Goal: Task Accomplishment & Management: Complete application form

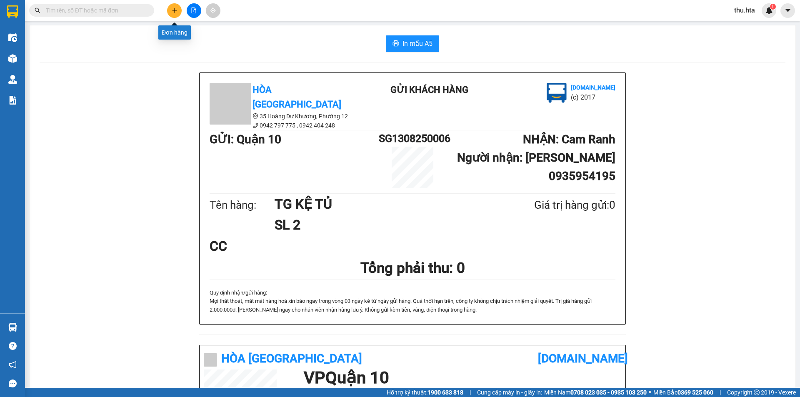
drag, startPoint x: 0, startPoint y: 0, endPoint x: 176, endPoint y: 9, distance: 176.5
click at [176, 9] on icon "plus" at bounding box center [175, 11] width 6 height 6
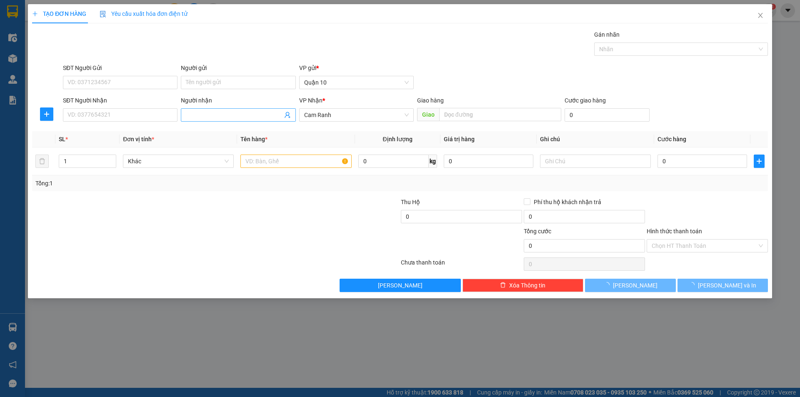
click at [195, 115] on input "Người nhận" at bounding box center [234, 114] width 96 height 9
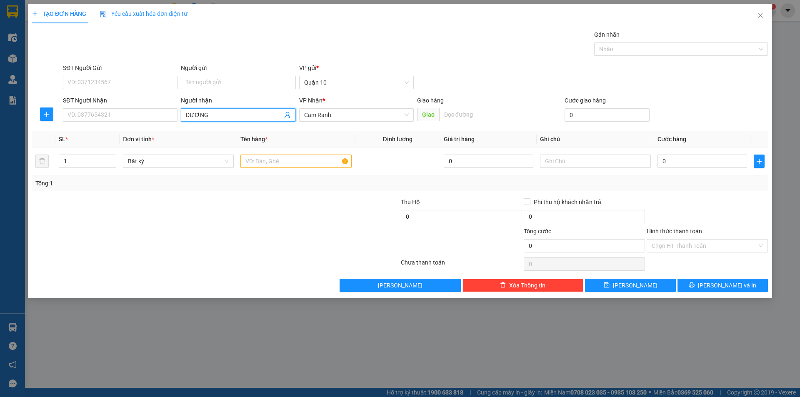
type input "[PERSON_NAME]"
click at [219, 130] on div "DƯƠNG TÔM - 0397452456" at bounding box center [238, 131] width 105 height 9
type input "0397452456"
type input "[PERSON_NAME]"
click at [114, 155] on span "Increase Value" at bounding box center [111, 159] width 9 height 8
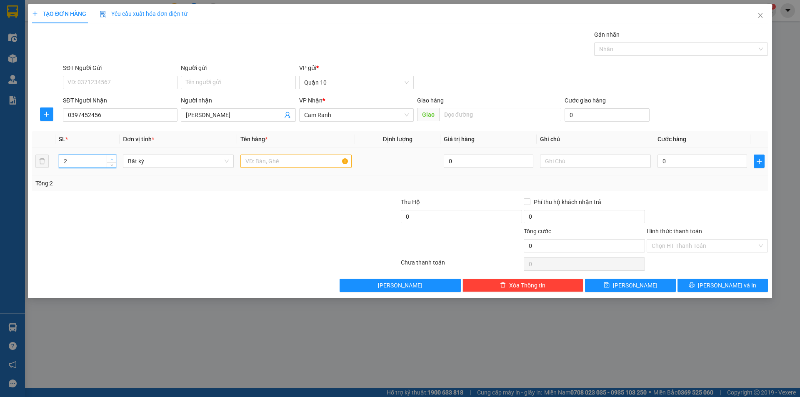
type input "3"
click at [114, 155] on span "Increase Value" at bounding box center [111, 159] width 9 height 8
click at [269, 163] on input "text" at bounding box center [295, 161] width 111 height 13
type input "TG"
click at [703, 160] on input "0" at bounding box center [703, 161] width 90 height 13
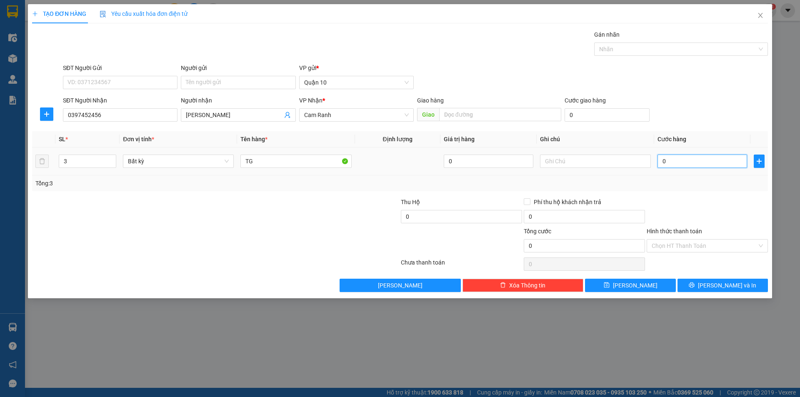
type input "3"
type input "0"
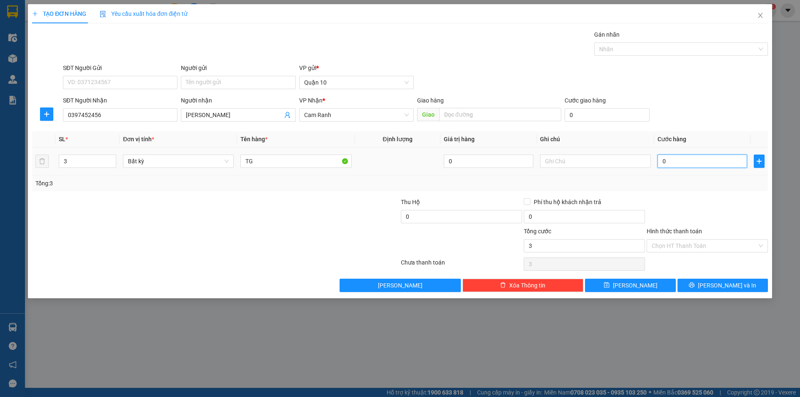
type input "0"
type input "09"
type input "9"
type input "090"
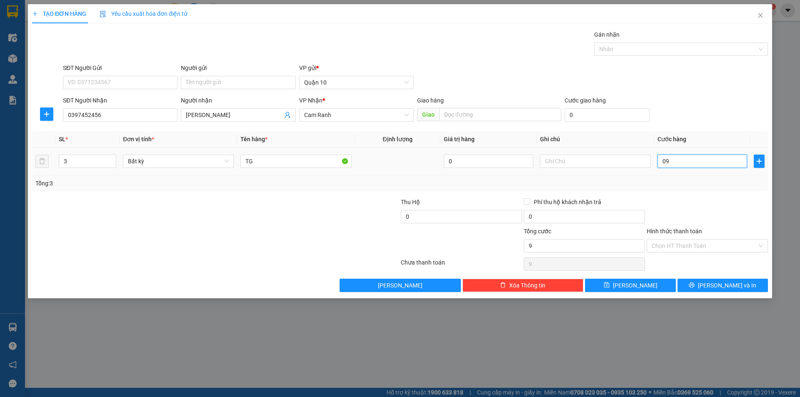
type input "90"
type input "90.000"
click at [684, 205] on div at bounding box center [707, 212] width 123 height 29
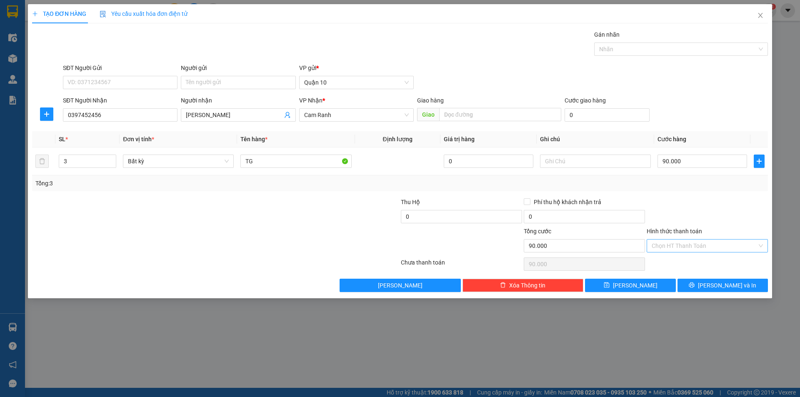
click at [686, 239] on div "Hình thức thanh toán Chọn HT Thanh Toán" at bounding box center [707, 241] width 121 height 29
click at [700, 251] on input "Hình thức thanh toán" at bounding box center [704, 246] width 105 height 13
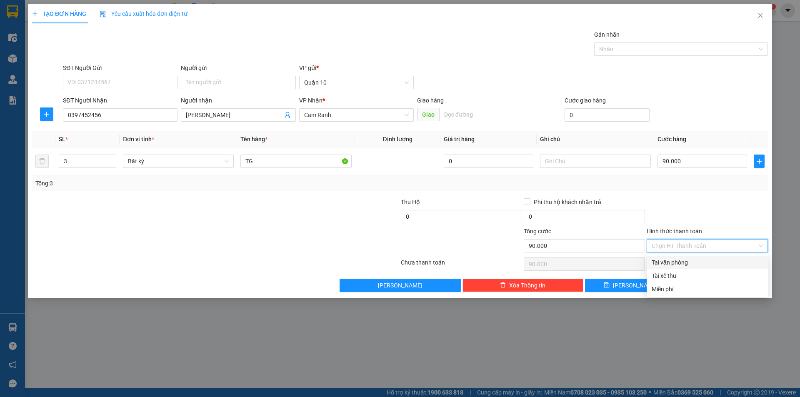
drag, startPoint x: 695, startPoint y: 258, endPoint x: 701, endPoint y: 265, distance: 9.8
click at [695, 258] on div "Tại văn phòng" at bounding box center [707, 262] width 121 height 13
type input "0"
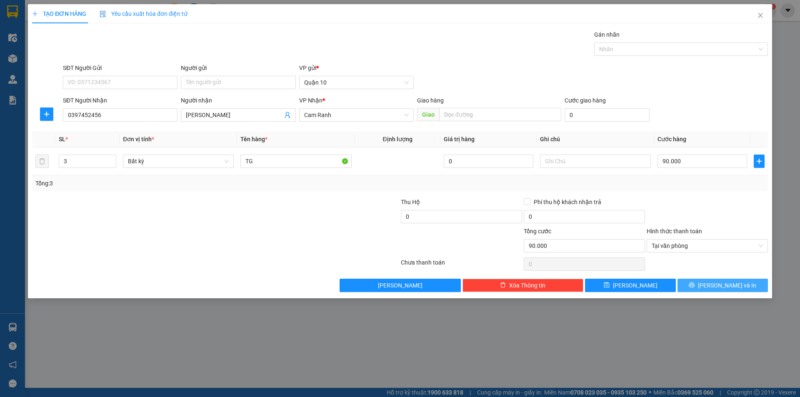
click at [715, 283] on button "[PERSON_NAME] và In" at bounding box center [723, 285] width 90 height 13
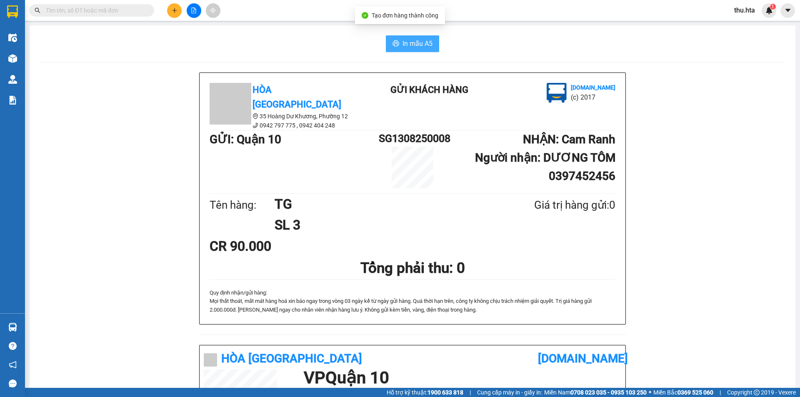
click at [414, 38] on button "In mẫu A5" at bounding box center [412, 43] width 53 height 17
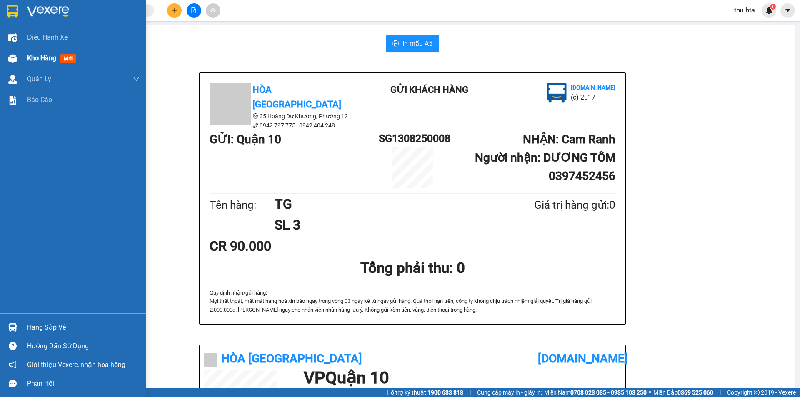
click at [51, 59] on span "Kho hàng" at bounding box center [41, 58] width 29 height 8
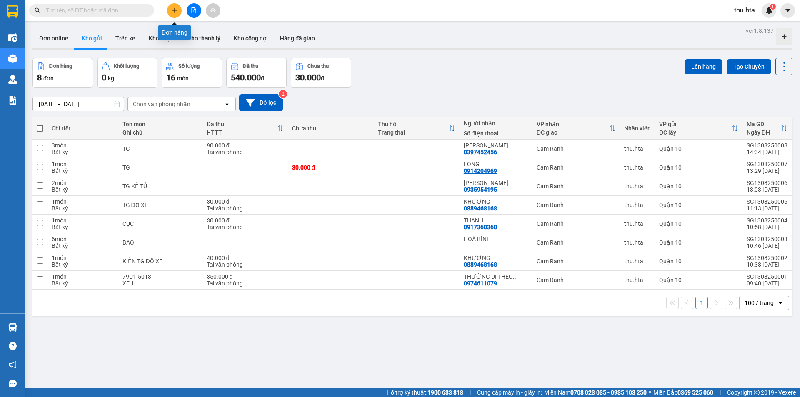
click at [172, 4] on button at bounding box center [174, 10] width 15 height 15
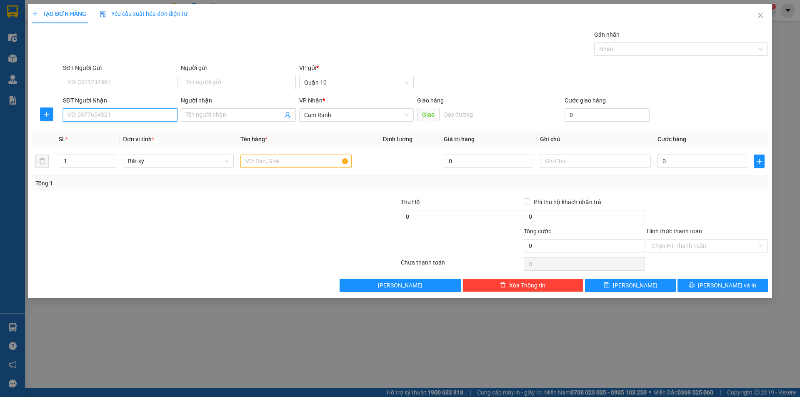
click at [113, 121] on input "SĐT Người Nhận" at bounding box center [120, 114] width 115 height 13
click at [104, 133] on div "0354219739 - KHUYA" at bounding box center [120, 131] width 105 height 9
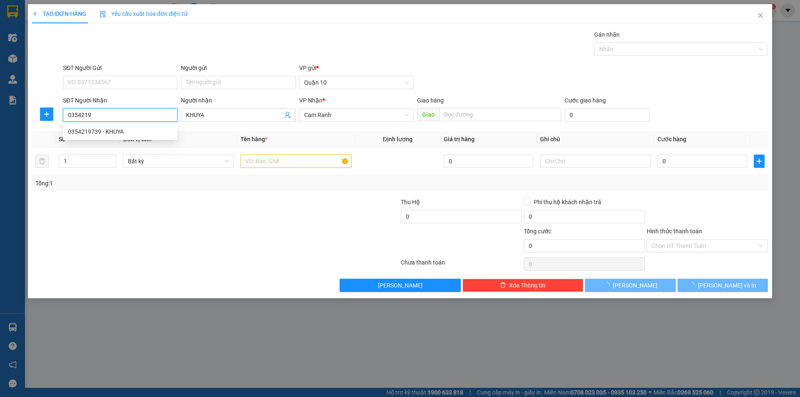
type input "0354219739"
type input "KHUYA"
type input "1.440.000"
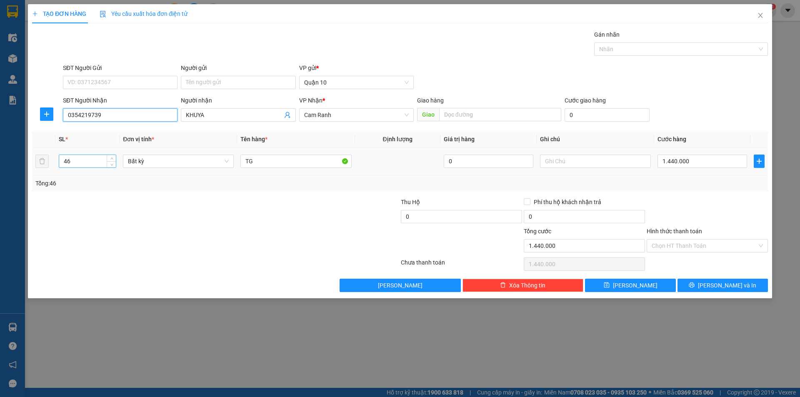
type input "0354219739"
click at [84, 163] on input "46" at bounding box center [87, 161] width 57 height 13
type input "4"
type input "3"
click at [696, 161] on input "1.440.000" at bounding box center [703, 161] width 90 height 13
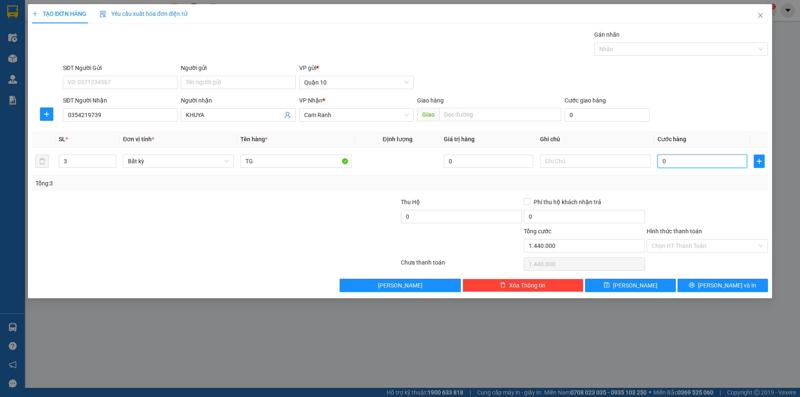
type input "0"
click at [557, 165] on input "text" at bounding box center [595, 161] width 111 height 13
type input "CR TÍNH"
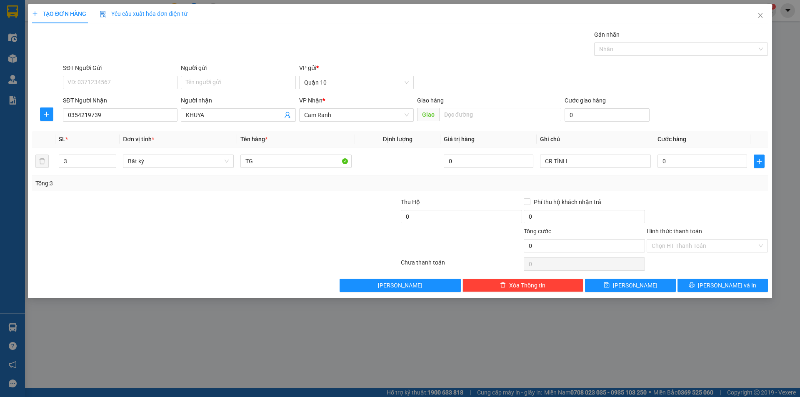
click at [721, 195] on div "Transit Pickup Surcharge Ids Transit Deliver Surcharge Ids Transit Deliver Surc…" at bounding box center [400, 161] width 736 height 262
click at [706, 290] on button "[PERSON_NAME] và In" at bounding box center [723, 285] width 90 height 13
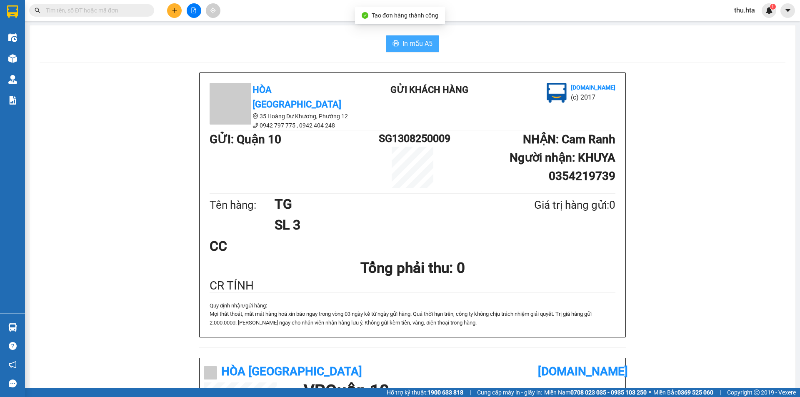
click at [407, 49] on button "In mẫu A5" at bounding box center [412, 43] width 53 height 17
click at [172, 9] on icon "plus" at bounding box center [175, 11] width 6 height 6
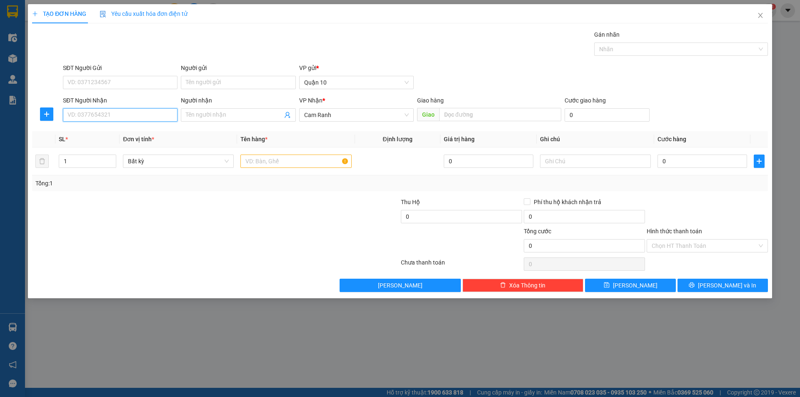
click at [155, 118] on input "SĐT Người Nhận" at bounding box center [120, 114] width 115 height 13
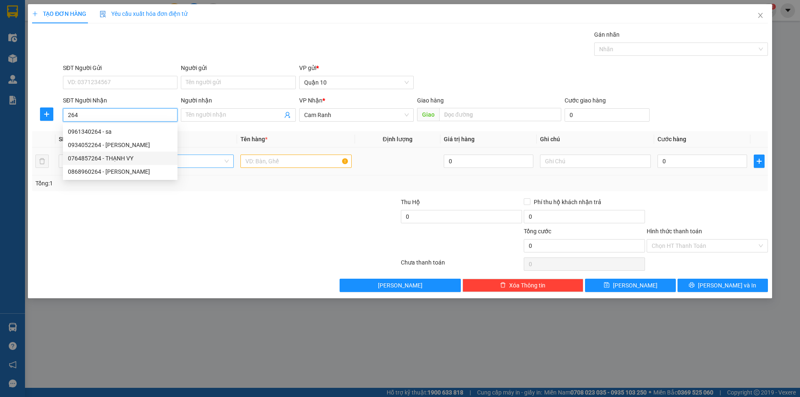
click at [129, 159] on div "0764857264 - THẠNH VY" at bounding box center [120, 158] width 105 height 9
type input "0764857264"
type input "THẠNH VY"
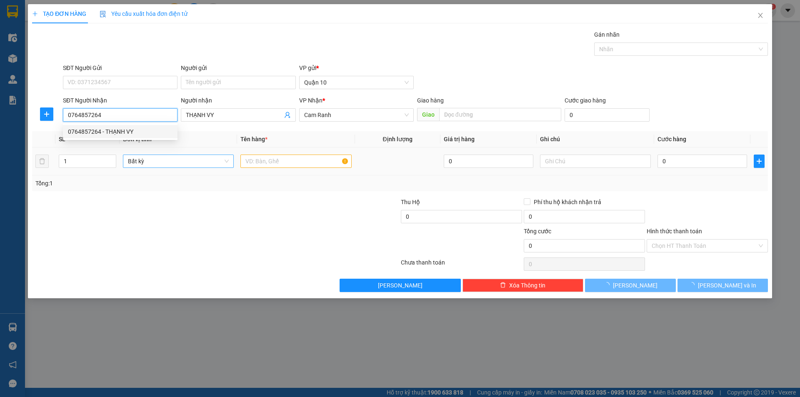
type input "30.000"
type input "0764857264"
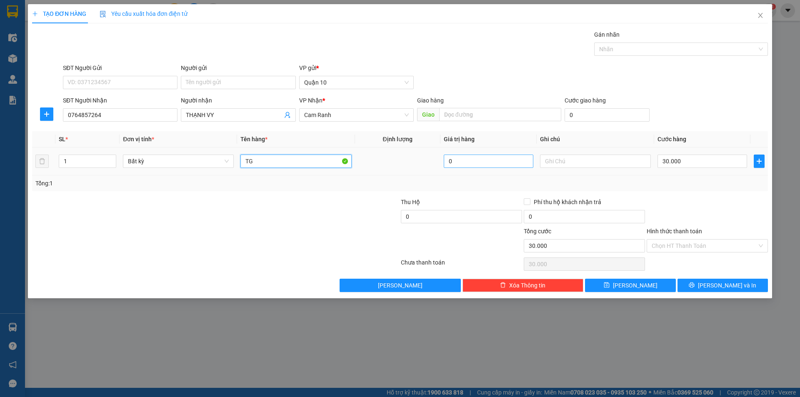
drag, startPoint x: 273, startPoint y: 164, endPoint x: 450, endPoint y: 160, distance: 177.2
click at [278, 162] on input "TG" at bounding box center [295, 161] width 111 height 13
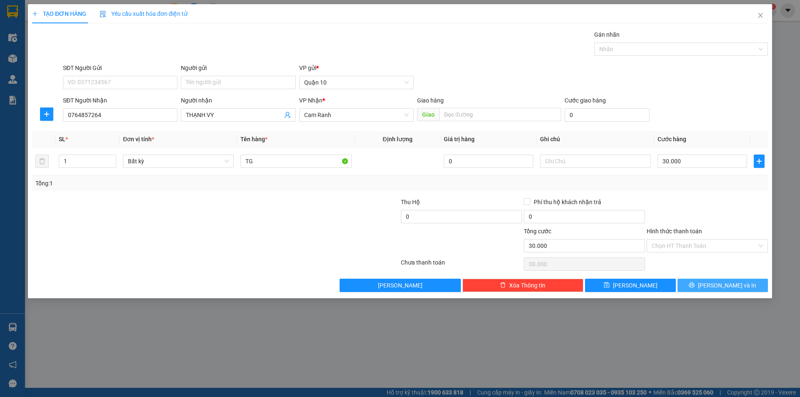
click at [715, 279] on button "[PERSON_NAME] và In" at bounding box center [723, 285] width 90 height 13
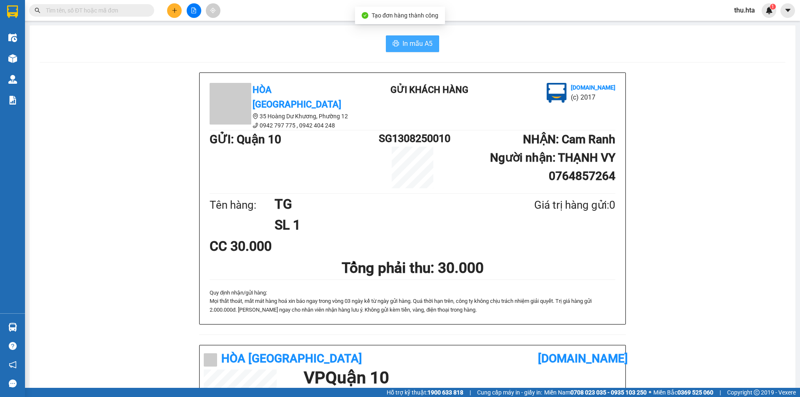
click at [426, 46] on span "In mẫu A5" at bounding box center [418, 43] width 30 height 10
click at [175, 15] on button at bounding box center [174, 10] width 15 height 15
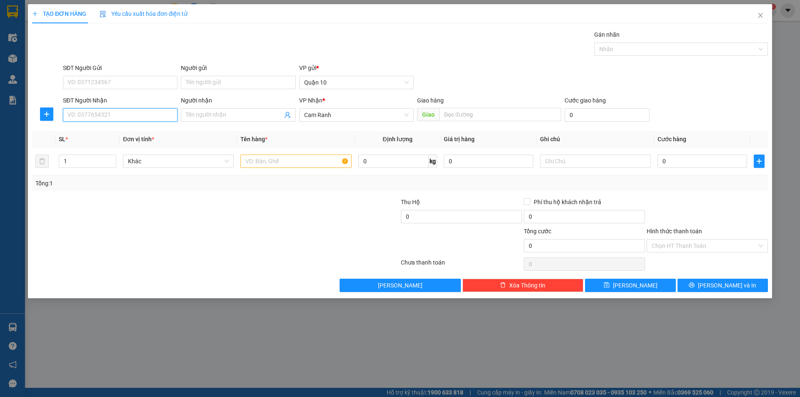
click at [133, 115] on input "SĐT Người Nhận" at bounding box center [120, 114] width 115 height 13
click at [128, 130] on div "0795556062 - DŨNG" at bounding box center [120, 131] width 105 height 9
type input "0795556062"
type input "DŨNG"
type input "40.000"
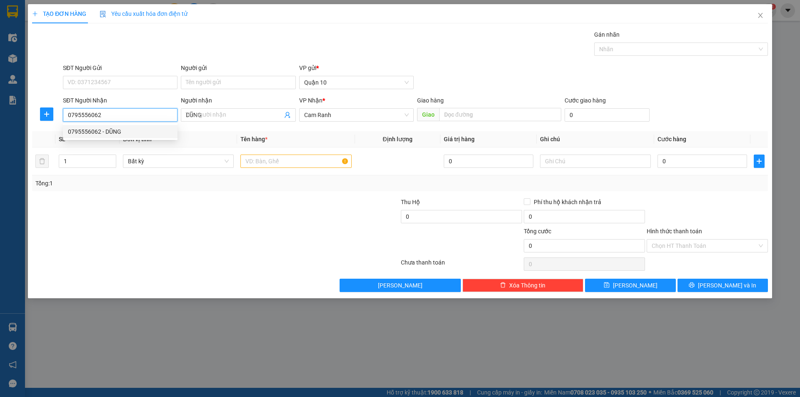
type input "40.000"
type input "0795556062"
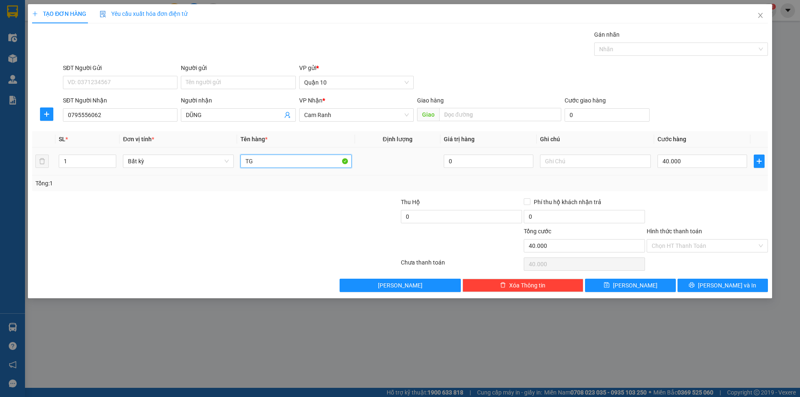
click at [265, 155] on input "TG" at bounding box center [295, 161] width 111 height 13
type input "T"
type input "HG"
click at [695, 159] on input "40.000" at bounding box center [703, 161] width 90 height 13
type input "3"
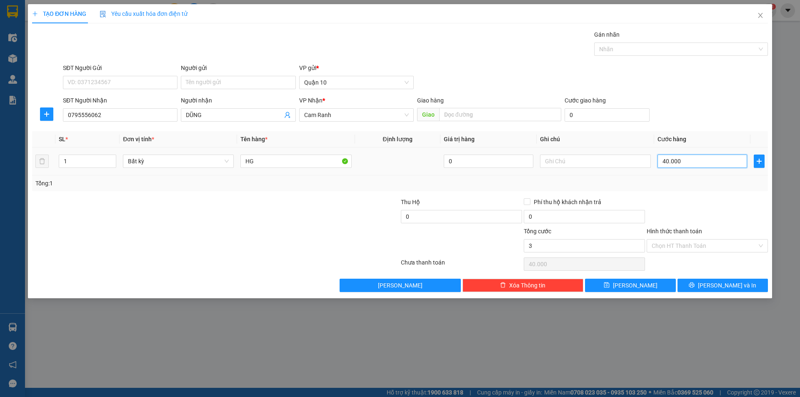
type input "3"
type input "30"
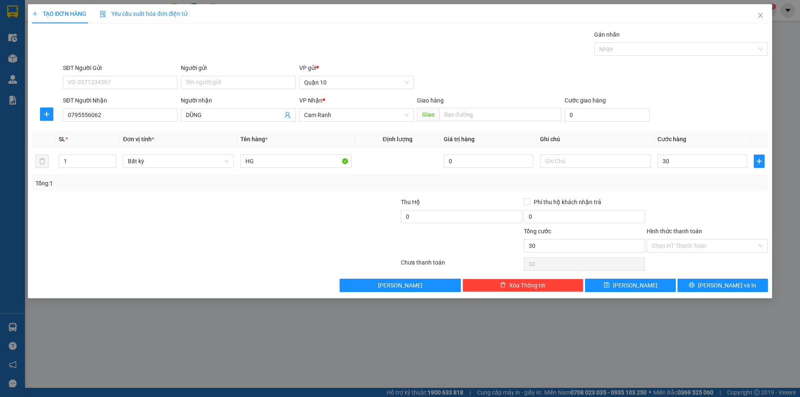
type input "30.000"
click at [681, 223] on div at bounding box center [707, 212] width 123 height 29
drag, startPoint x: 707, startPoint y: 288, endPoint x: 699, endPoint y: 279, distance: 12.4
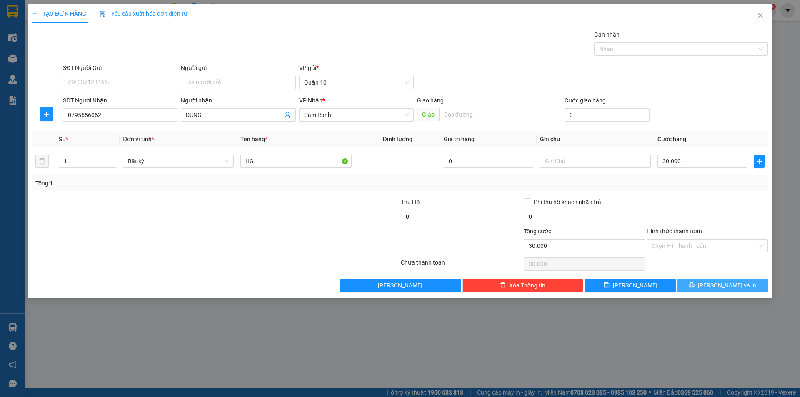
click at [695, 288] on span "printer" at bounding box center [692, 285] width 6 height 7
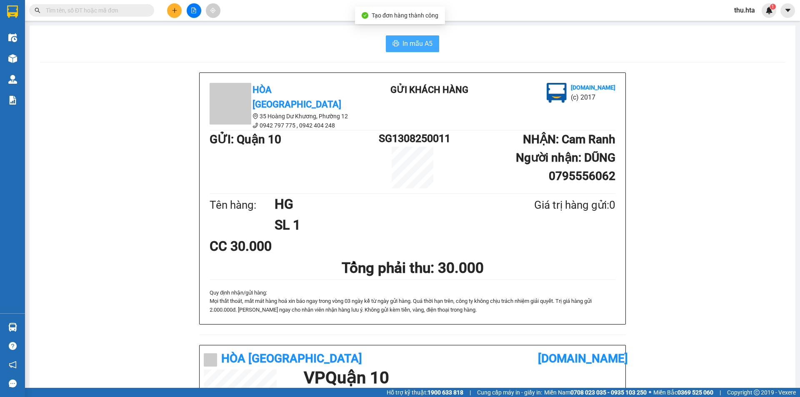
click at [413, 38] on button "In mẫu A5" at bounding box center [412, 43] width 53 height 17
click at [170, 9] on button at bounding box center [174, 10] width 15 height 15
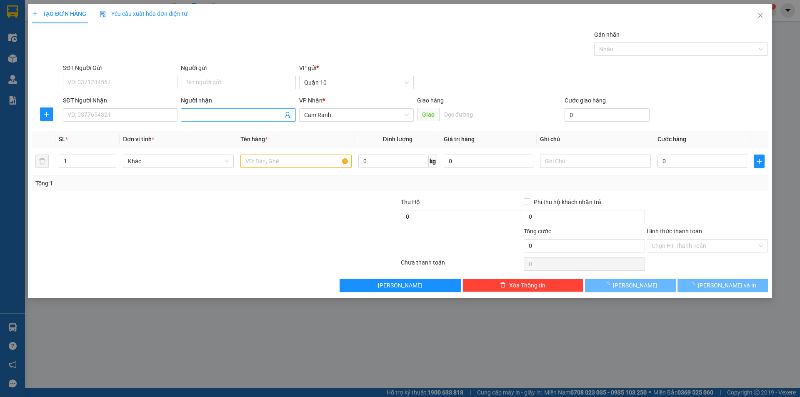
click at [192, 113] on input "Người nhận" at bounding box center [234, 114] width 96 height 9
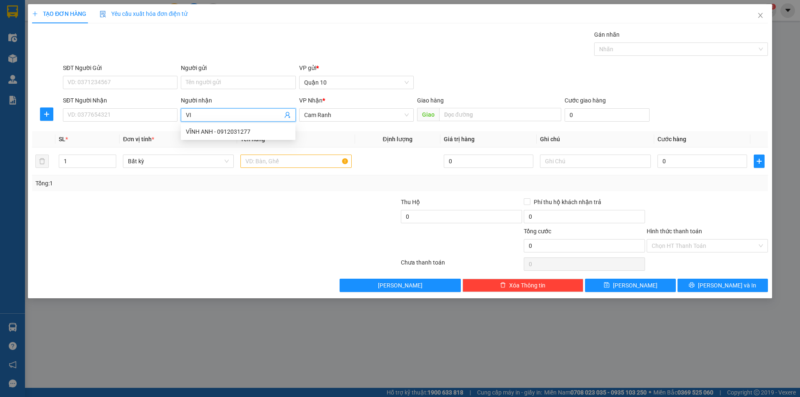
type input "V"
type input "A"
type input "Ạ"
type input "Á"
type input "A"
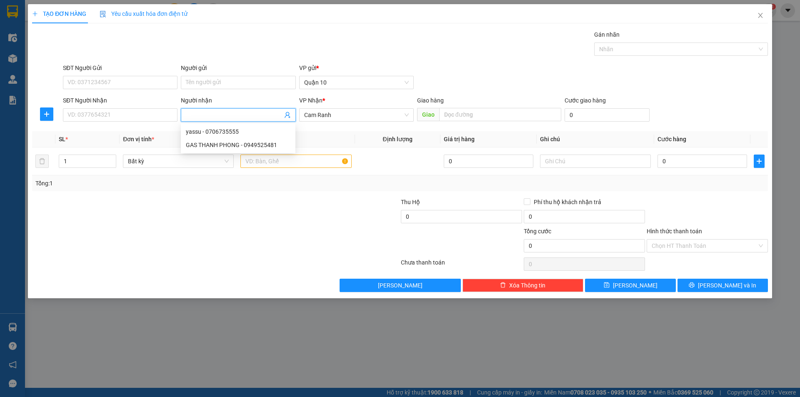
type input "Ạ"
type input "AJS"
click at [260, 160] on div "PHƯƠNG AJS - 0368738737" at bounding box center [238, 158] width 105 height 9
type input "0368738737"
type input "PHƯƠNG AJS"
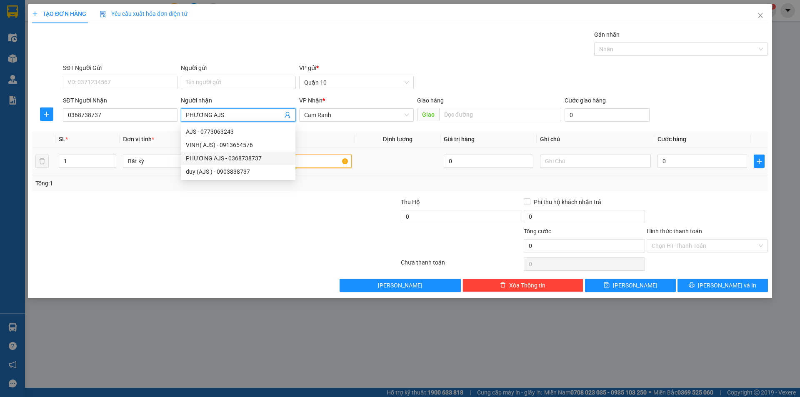
click at [306, 166] on input "text" at bounding box center [295, 161] width 111 height 13
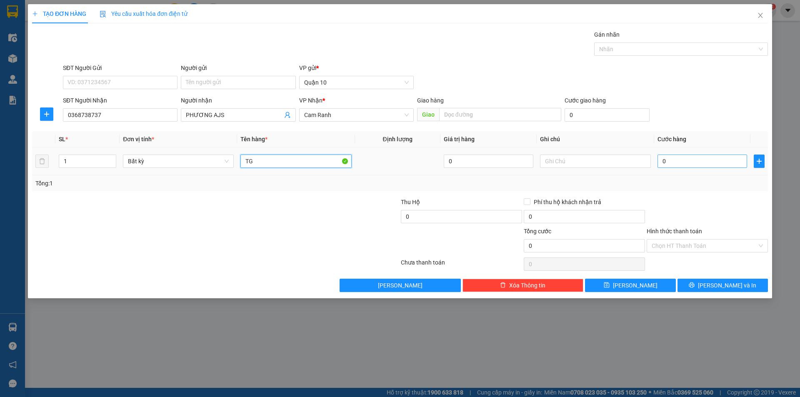
type input "TG"
click at [699, 166] on input "0" at bounding box center [703, 161] width 90 height 13
type input "8"
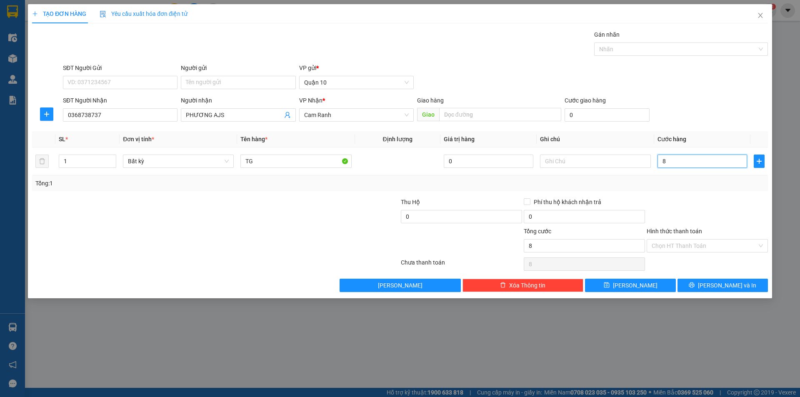
type input "80"
type input "80.000"
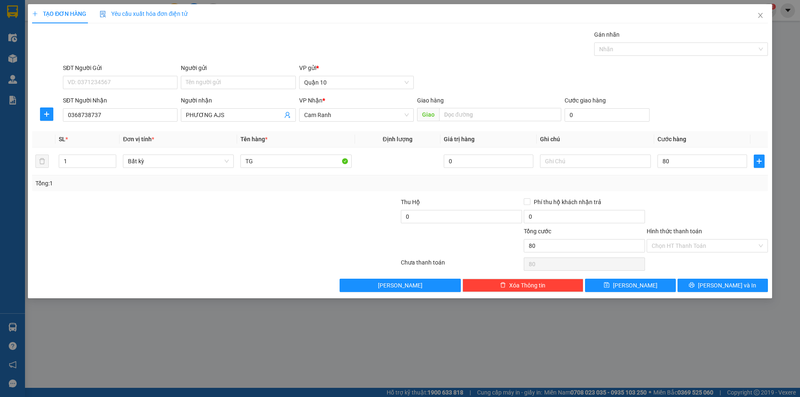
type input "80.000"
drag, startPoint x: 688, startPoint y: 186, endPoint x: 689, endPoint y: 216, distance: 30.5
click at [688, 189] on div "Tổng: 1" at bounding box center [400, 183] width 736 height 16
click at [712, 281] on button "[PERSON_NAME] và In" at bounding box center [723, 285] width 90 height 13
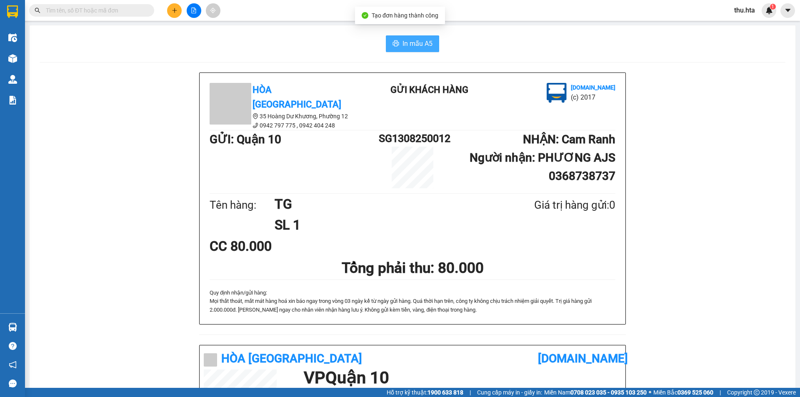
drag, startPoint x: 416, startPoint y: 41, endPoint x: 422, endPoint y: 40, distance: 6.0
click at [416, 41] on span "In mẫu A5" at bounding box center [418, 43] width 30 height 10
click at [179, 9] on button at bounding box center [174, 10] width 15 height 15
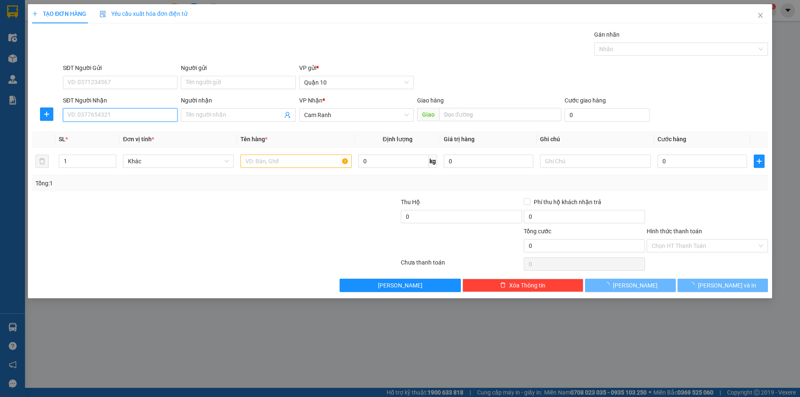
click at [140, 120] on input "SĐT Người Nhận" at bounding box center [120, 114] width 115 height 13
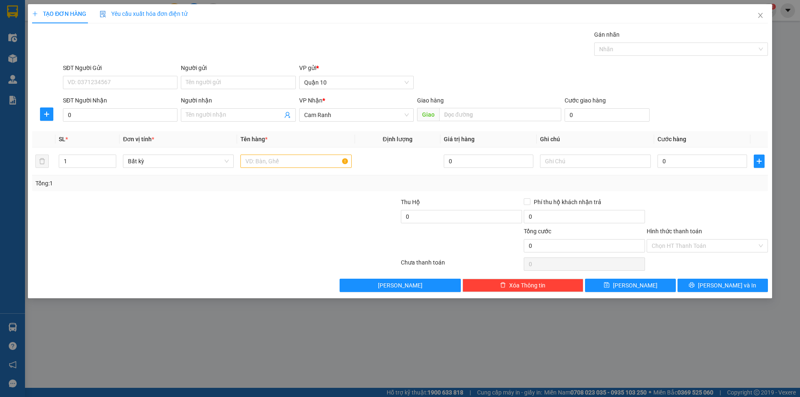
click at [150, 98] on div "SĐT Người Nhận" at bounding box center [120, 100] width 115 height 9
click at [150, 108] on input "0" at bounding box center [120, 114] width 115 height 13
click at [130, 130] on div "0942515643 - LOAN" at bounding box center [120, 131] width 105 height 9
type input "0942515643"
type input "LOAN"
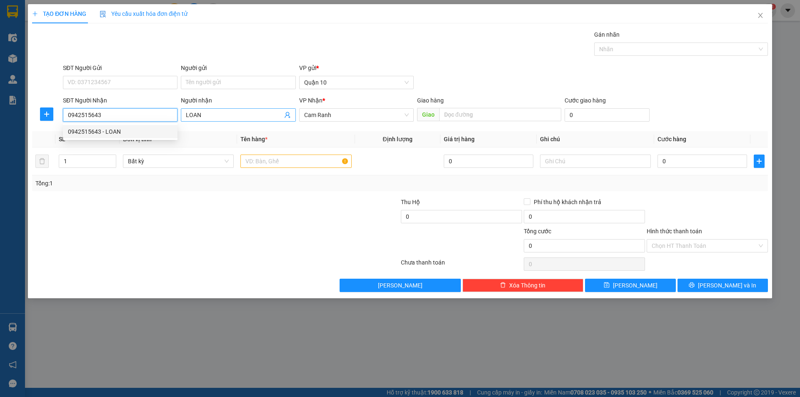
type input "30.000"
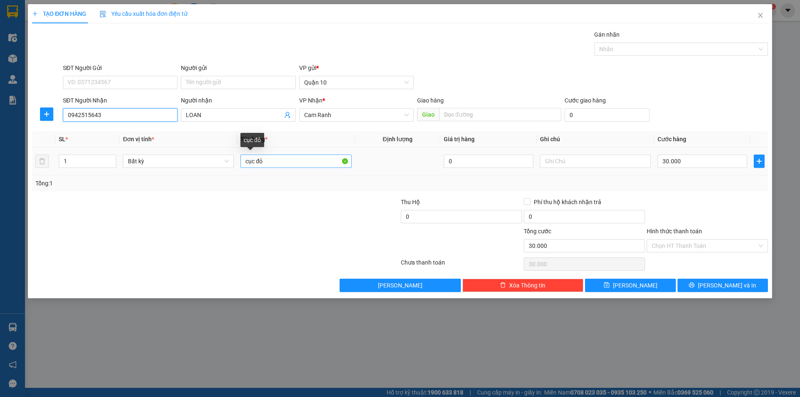
type input "0942515643"
click at [285, 160] on input "cục đỏ" at bounding box center [295, 161] width 111 height 13
type input "c"
type input "CUỘN NỆM"
type input "0"
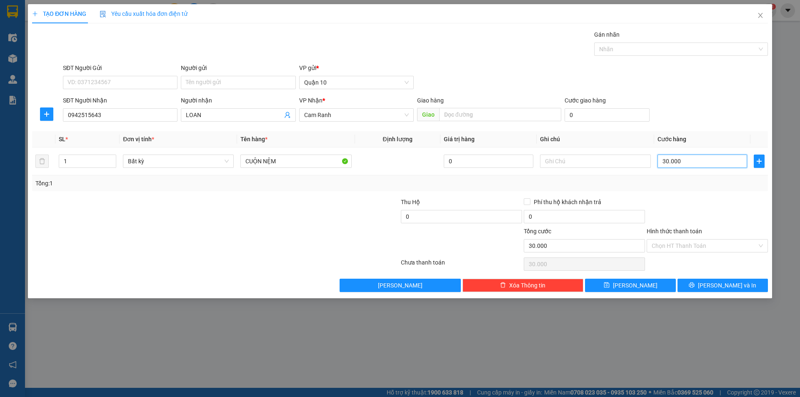
type input "0"
type input "1"
type input "01"
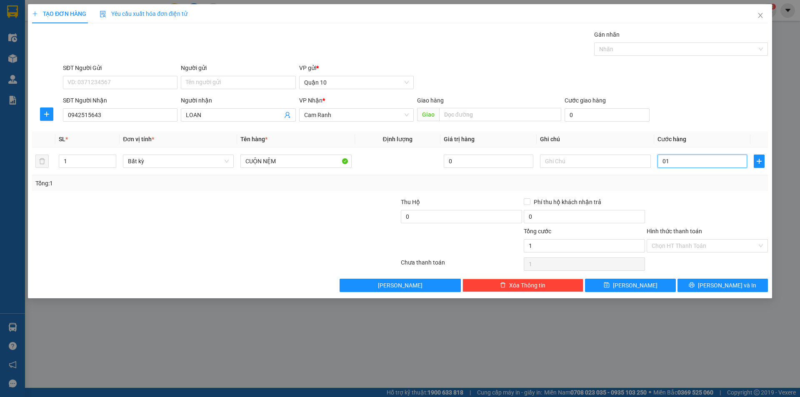
type input "12"
type input "012"
type input "120"
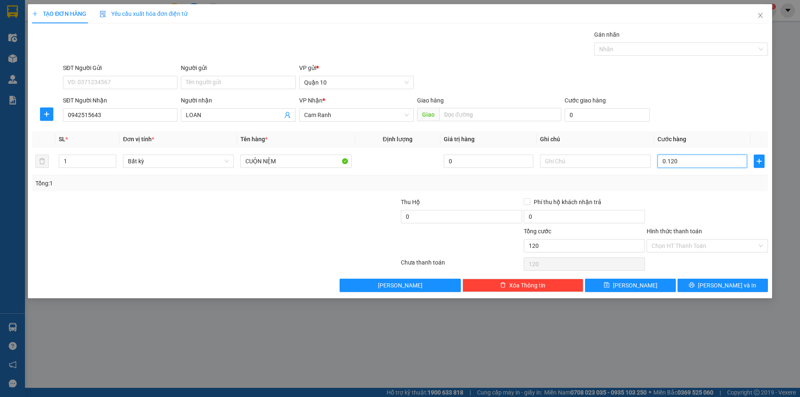
type input "0.120"
type input "120.000"
click at [688, 204] on div at bounding box center [707, 212] width 123 height 29
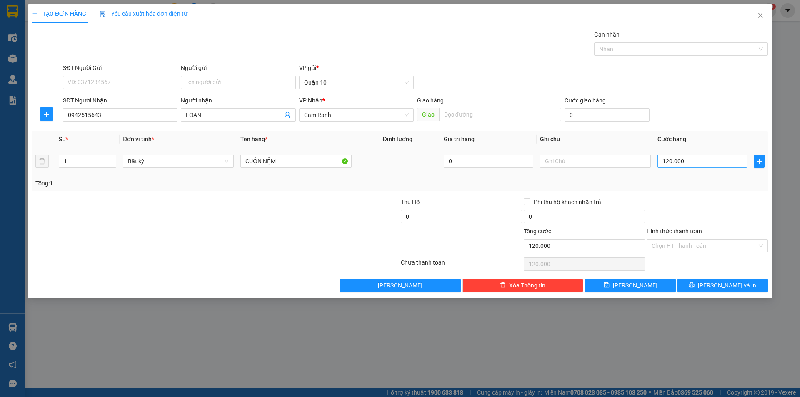
drag, startPoint x: 702, startPoint y: 171, endPoint x: 702, endPoint y: 166, distance: 5.0
click at [702, 168] on td "120.000" at bounding box center [702, 162] width 96 height 28
click at [702, 166] on input "120.000" at bounding box center [703, 161] width 90 height 13
type input "1"
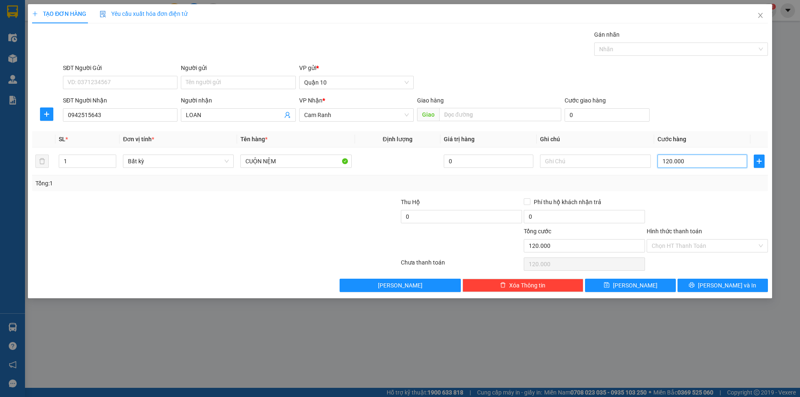
type input "1"
type input "13"
type input "130"
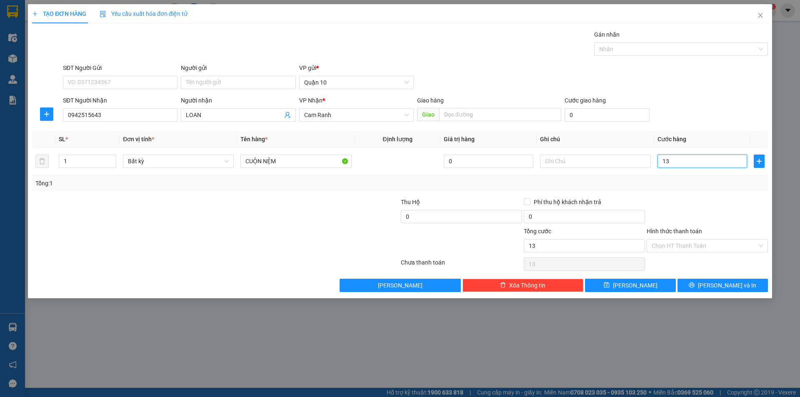
type input "130"
type input "130.000"
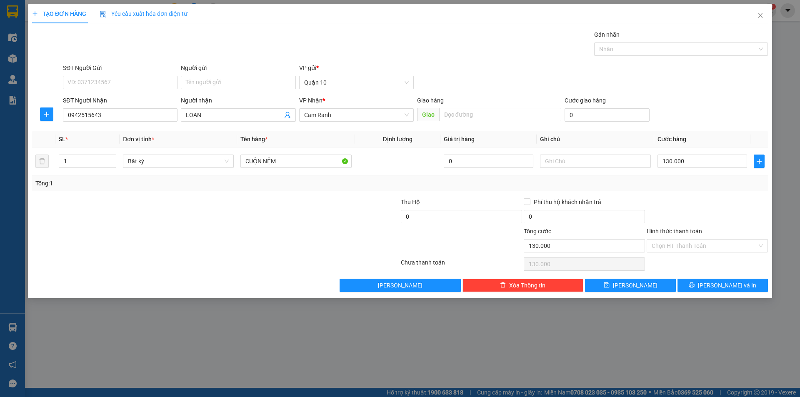
drag, startPoint x: 729, startPoint y: 197, endPoint x: 748, endPoint y: 254, distance: 60.0
click at [729, 204] on div "Transit Pickup Surcharge Ids Transit Deliver Surcharge Ids Transit Deliver Surc…" at bounding box center [400, 161] width 736 height 262
drag, startPoint x: 730, startPoint y: 286, endPoint x: 701, endPoint y: 286, distance: 29.2
click at [728, 287] on span "[PERSON_NAME] và In" at bounding box center [727, 285] width 58 height 9
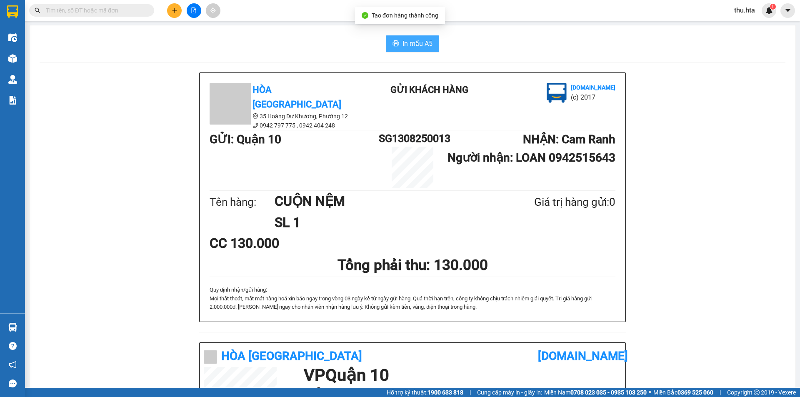
click at [421, 48] on span "In mẫu A5" at bounding box center [418, 43] width 30 height 10
click at [176, 8] on icon "plus" at bounding box center [175, 11] width 6 height 6
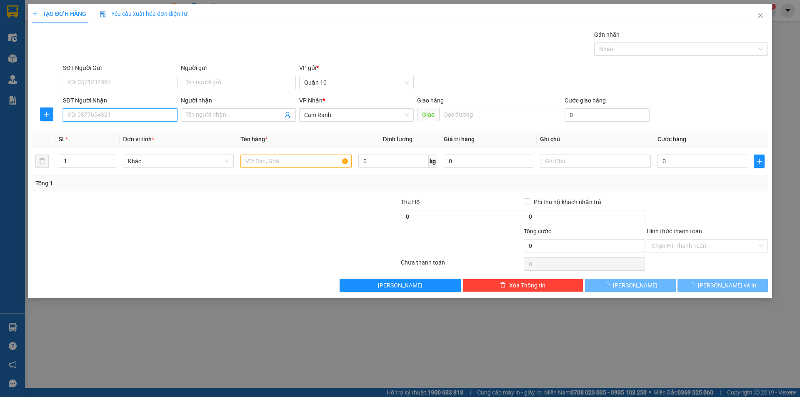
click at [139, 113] on input "SĐT Người Nhận" at bounding box center [120, 114] width 115 height 13
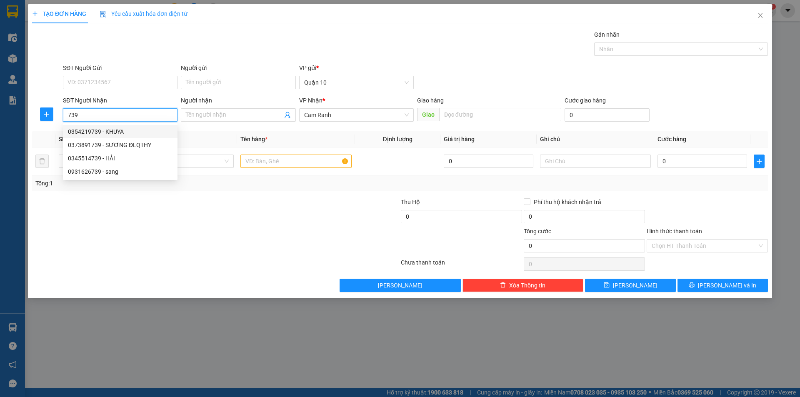
click at [128, 131] on div "0354219739 - KHUYA" at bounding box center [120, 131] width 105 height 9
type input "0354219739"
type input "KHUYA"
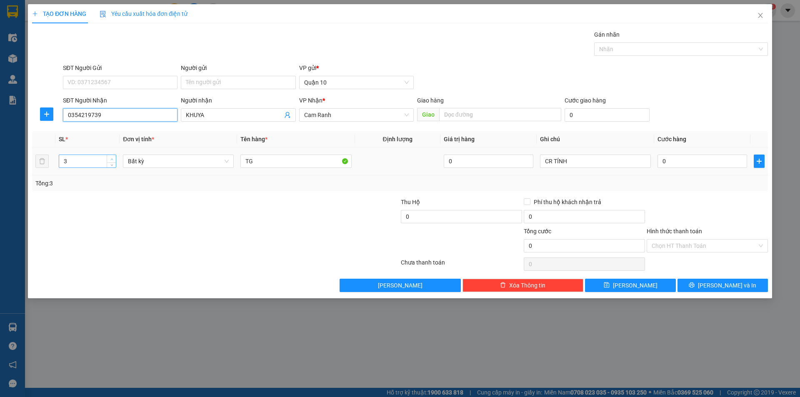
type input "0354219739"
click at [114, 158] on span "up" at bounding box center [111, 159] width 5 height 5
type input "6"
click at [113, 157] on span "up" at bounding box center [111, 159] width 5 height 5
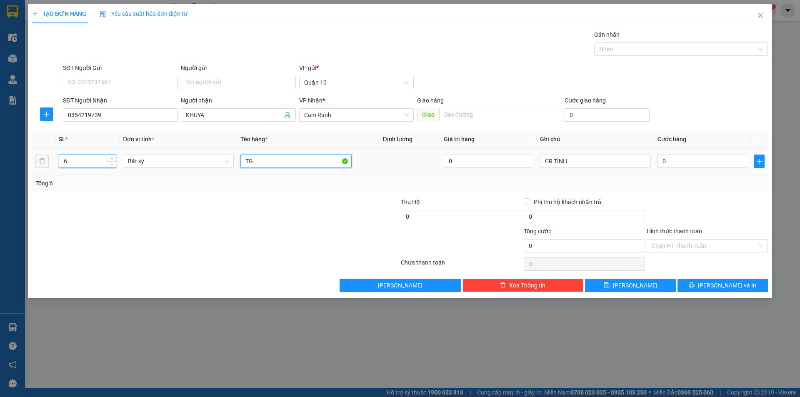
click at [257, 157] on input "TG" at bounding box center [295, 161] width 111 height 13
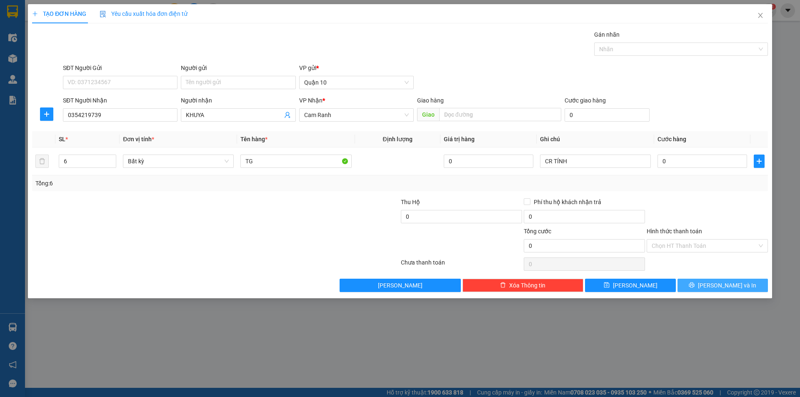
click at [741, 291] on button "[PERSON_NAME] và In" at bounding box center [723, 285] width 90 height 13
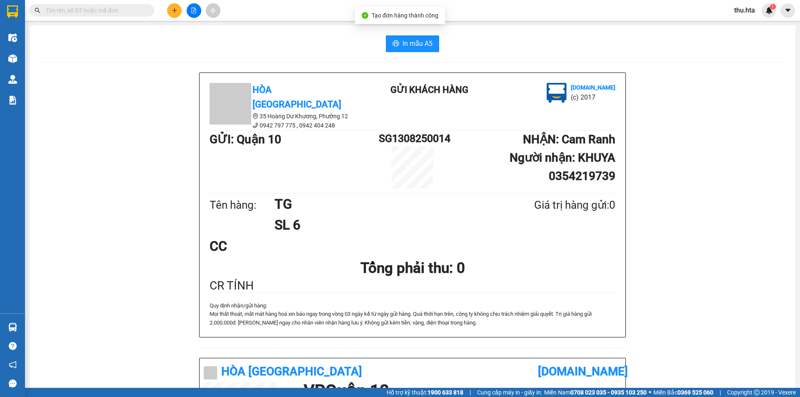
drag, startPoint x: 386, startPoint y: 53, endPoint x: 392, endPoint y: 50, distance: 7.5
click at [386, 53] on div "In mẫu A5 Hòa Thuận Anh 35 Hoàng Dư Khương, [GEOGRAPHIC_DATA] 12 0942 797 775 …" at bounding box center [413, 348] width 766 height 646
click at [403, 44] on span "In mẫu A5" at bounding box center [418, 43] width 30 height 10
click at [423, 48] on span "In mẫu A5" at bounding box center [418, 43] width 30 height 10
click at [175, 6] on button at bounding box center [174, 10] width 15 height 15
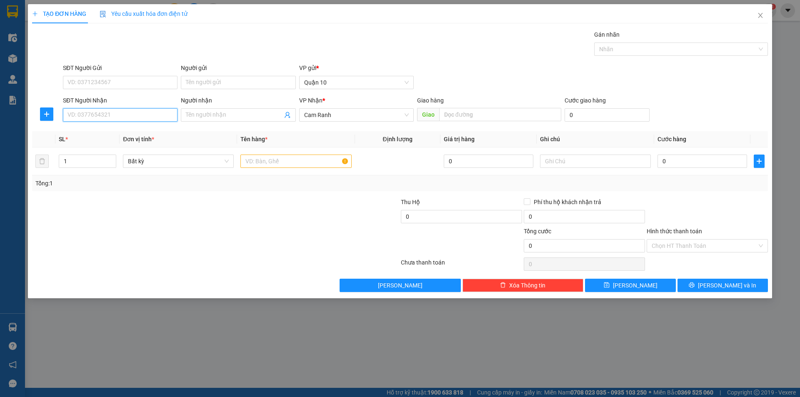
click at [164, 120] on input "SĐT Người Nhận" at bounding box center [120, 114] width 115 height 13
click at [208, 115] on input "Người nhận" at bounding box center [234, 114] width 96 height 9
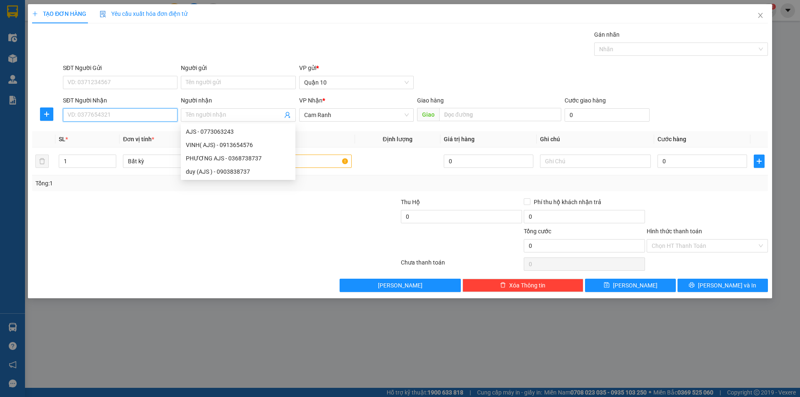
click at [149, 120] on input "SĐT Người Nhận" at bounding box center [120, 114] width 115 height 13
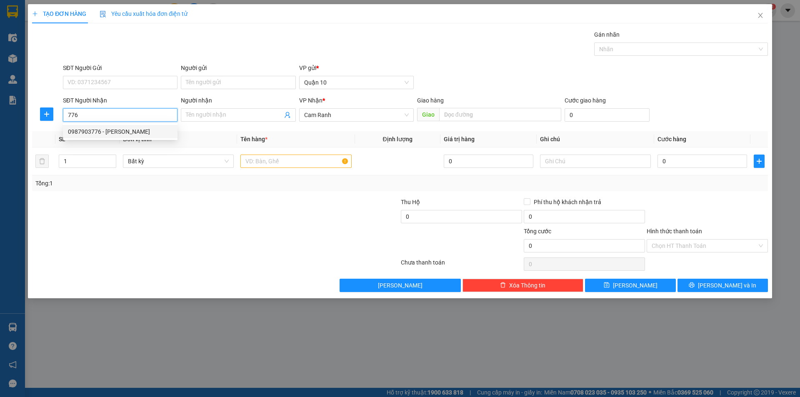
click at [143, 136] on div "0987903776 - [PERSON_NAME]" at bounding box center [120, 131] width 115 height 13
type input "0987903776"
type input "[PERSON_NAME]"
type input "50.000"
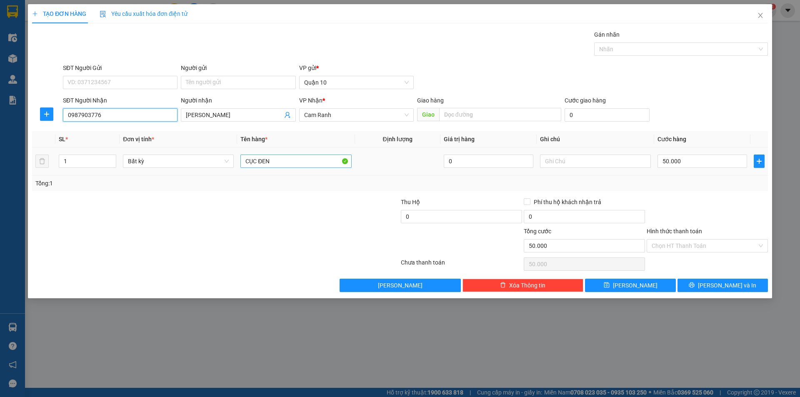
type input "0987903776"
click at [282, 161] on input "CỤC ĐEN" at bounding box center [295, 161] width 111 height 13
click at [728, 165] on input "50.000" at bounding box center [703, 161] width 90 height 13
type input "0"
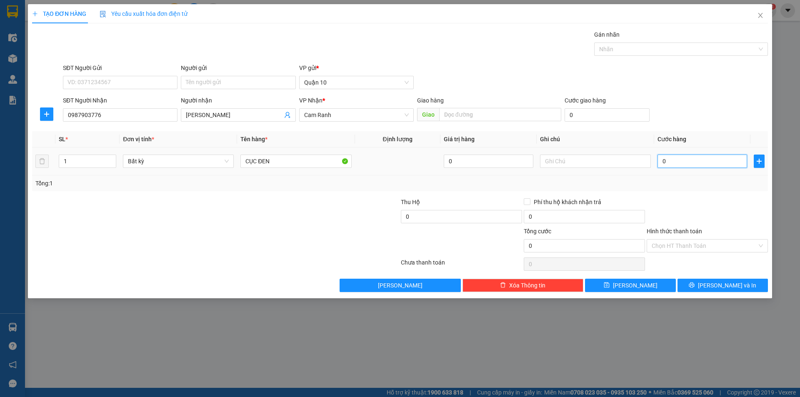
type input "0"
type input "6"
type input "06"
type input "60"
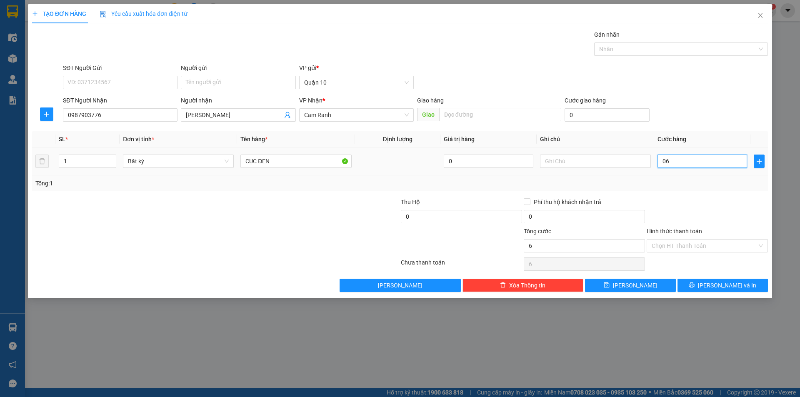
type input "60"
type input "060"
type input "60.000"
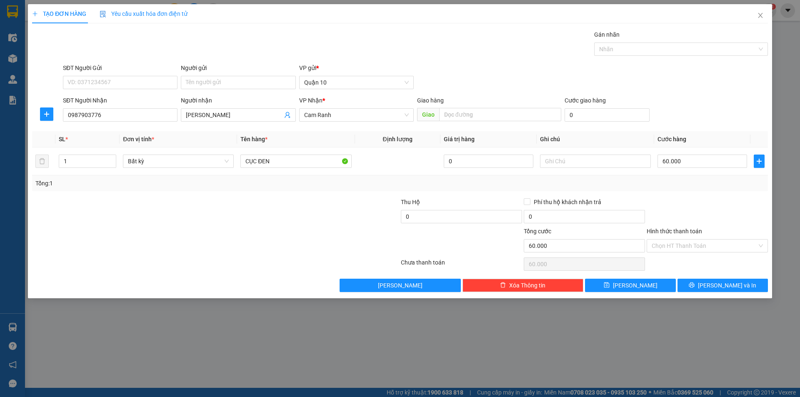
drag, startPoint x: 718, startPoint y: 191, endPoint x: 697, endPoint y: 235, distance: 48.3
click at [716, 195] on div "Transit Pickup Surcharge Ids Transit Deliver Surcharge Ids Transit Deliver Surc…" at bounding box center [400, 161] width 736 height 262
drag, startPoint x: 695, startPoint y: 236, endPoint x: 694, endPoint y: 250, distance: 13.8
click at [695, 242] on div "Hình thức thanh toán Chọn HT Thanh Toán" at bounding box center [707, 241] width 121 height 29
drag, startPoint x: 694, startPoint y: 249, endPoint x: 689, endPoint y: 253, distance: 6.3
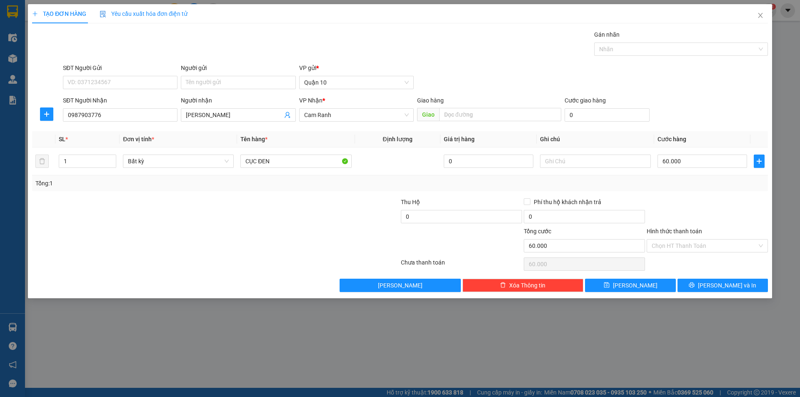
click at [694, 249] on input "Hình thức thanh toán" at bounding box center [704, 246] width 105 height 13
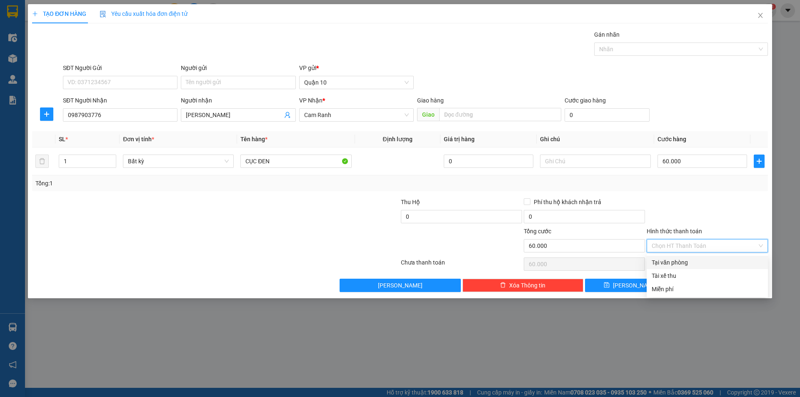
drag, startPoint x: 681, startPoint y: 259, endPoint x: 691, endPoint y: 265, distance: 12.2
click at [682, 260] on div "Tại văn phòng" at bounding box center [707, 262] width 111 height 9
type input "0"
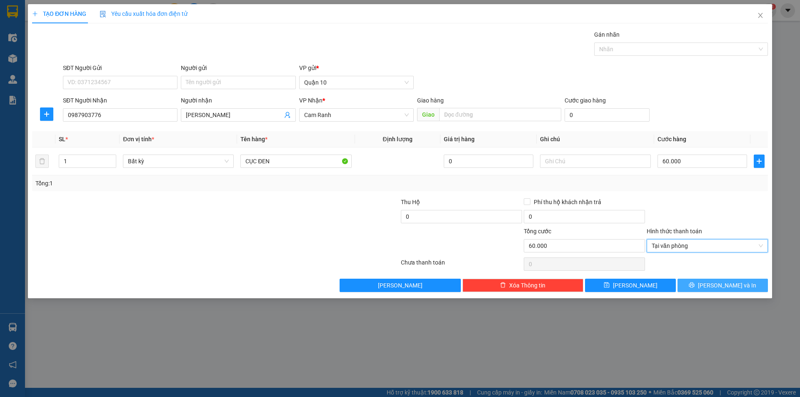
click at [720, 290] on button "[PERSON_NAME] và In" at bounding box center [723, 285] width 90 height 13
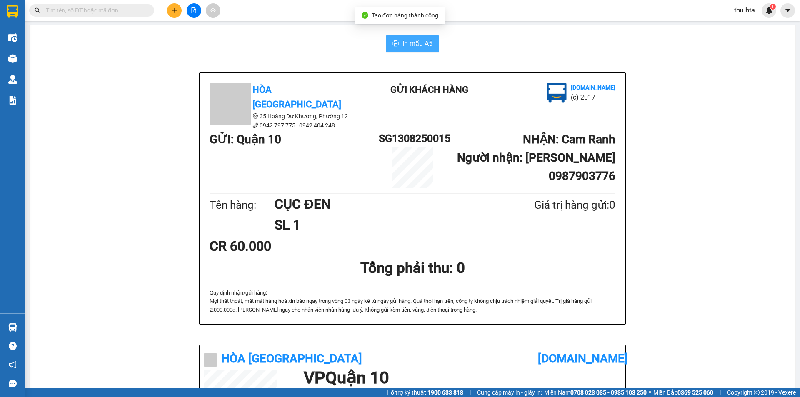
drag, startPoint x: 419, startPoint y: 42, endPoint x: 448, endPoint y: 65, distance: 37.6
click at [418, 43] on span "In mẫu A5" at bounding box center [418, 43] width 30 height 10
click at [178, 8] on button at bounding box center [174, 10] width 15 height 15
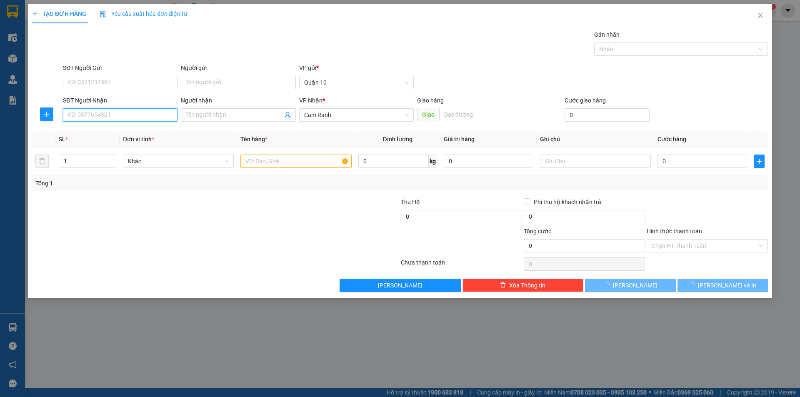
click at [140, 119] on input "SĐT Người Nhận" at bounding box center [120, 114] width 115 height 13
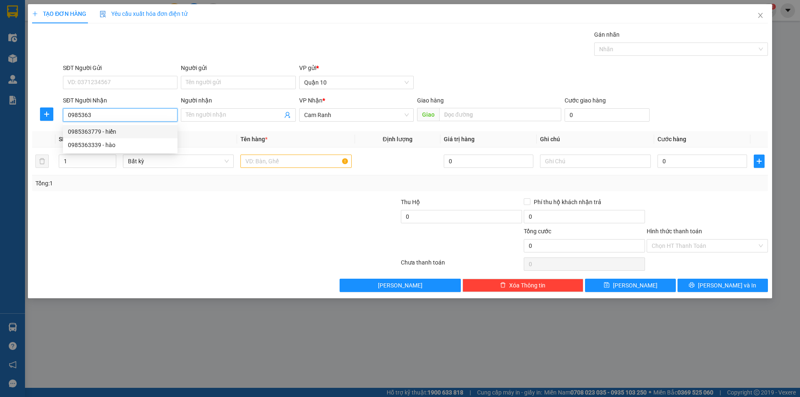
click at [139, 131] on div "0985363779 - hiển" at bounding box center [120, 131] width 105 height 9
type input "0985363779"
type input "hiển"
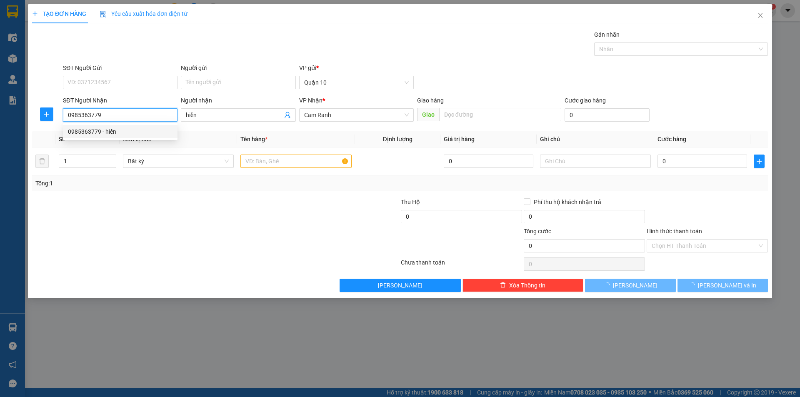
type input "50.000"
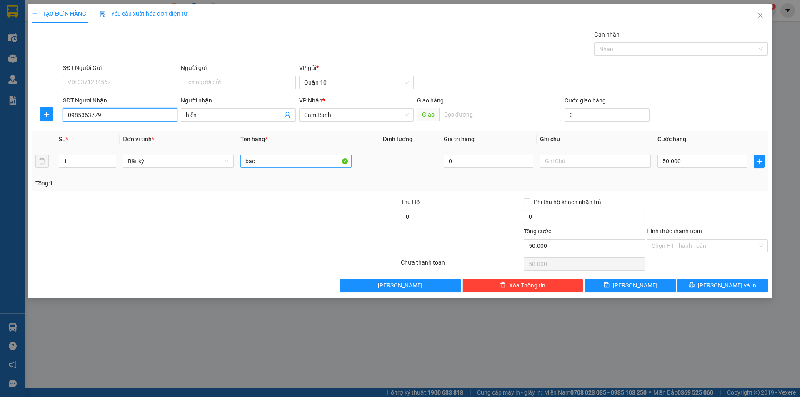
type input "0985363779"
click at [269, 164] on input "bao" at bounding box center [295, 161] width 111 height 13
type input "b"
type input "CỤC DEN"
click at [695, 283] on icon "printer" at bounding box center [691, 285] width 5 height 5
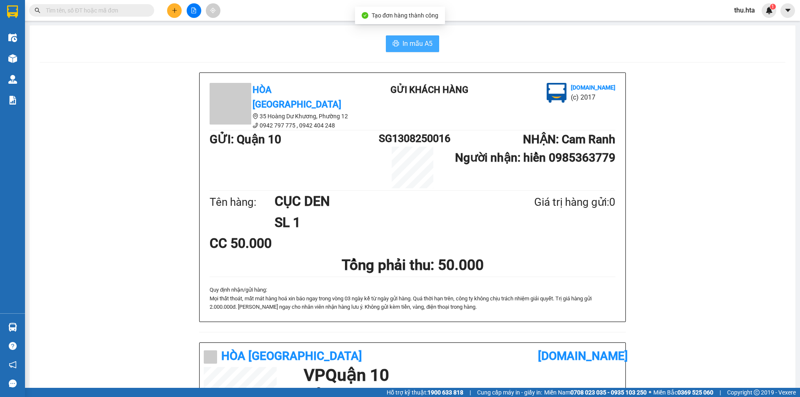
click at [426, 39] on span "In mẫu A5" at bounding box center [418, 43] width 30 height 10
click at [412, 44] on span "In mẫu A5" at bounding box center [418, 43] width 30 height 10
click at [179, 8] on button at bounding box center [174, 10] width 15 height 15
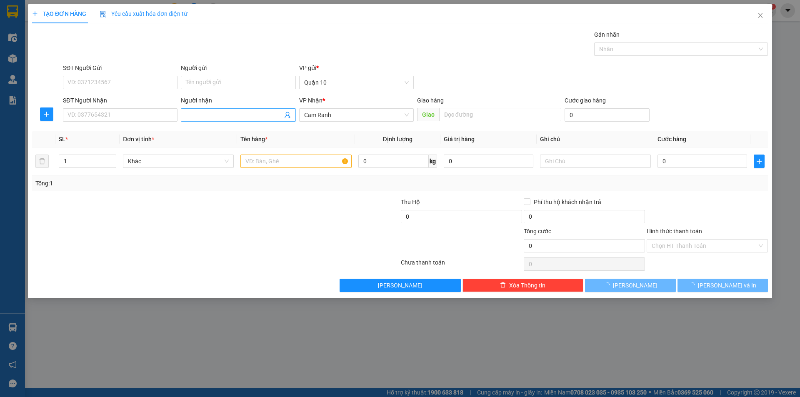
click at [203, 116] on input "Người nhận" at bounding box center [234, 114] width 96 height 9
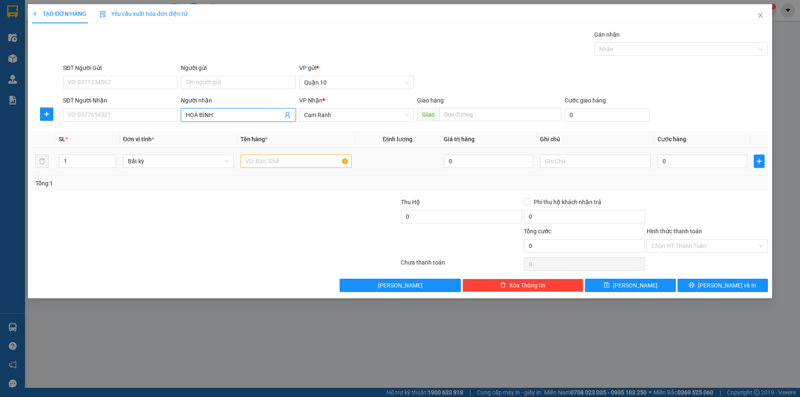
type input "HOÀ BÌNH"
click at [322, 163] on input "text" at bounding box center [295, 161] width 111 height 13
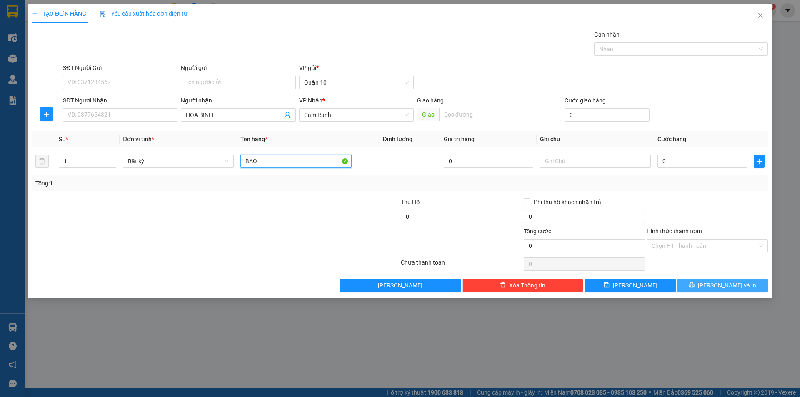
type input "BAO"
click at [716, 284] on span "[PERSON_NAME] và In" at bounding box center [727, 285] width 58 height 9
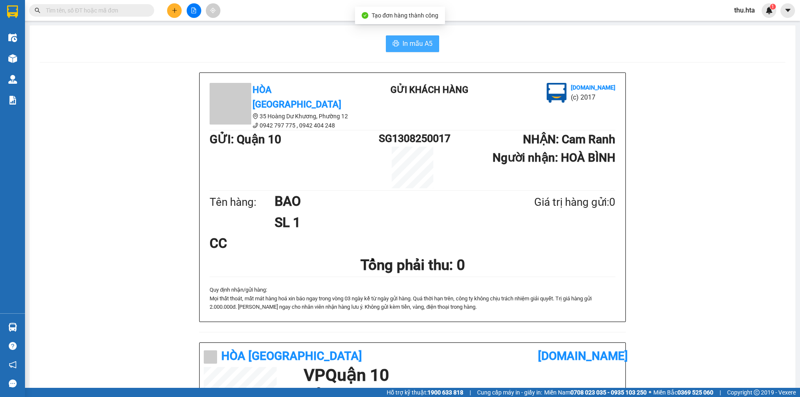
click at [424, 43] on span "In mẫu A5" at bounding box center [418, 43] width 30 height 10
click at [173, 12] on icon "plus" at bounding box center [175, 11] width 6 height 6
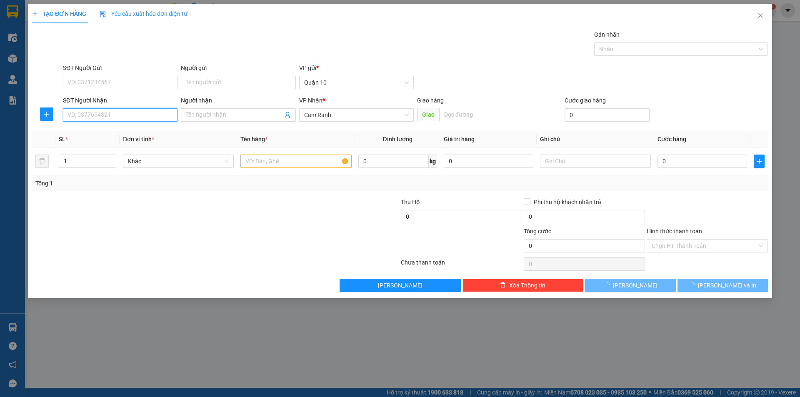
click at [120, 113] on input "SĐT Người Nhận" at bounding box center [120, 114] width 115 height 13
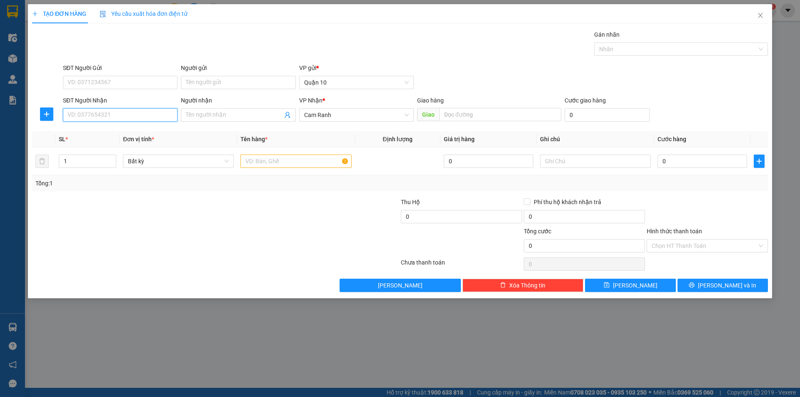
click at [121, 111] on input "SĐT Người Nhận" at bounding box center [120, 114] width 115 height 13
click at [122, 111] on input "SĐT Người Nhận" at bounding box center [120, 114] width 115 height 13
click at [124, 133] on div "0989088111 - TOÀN" at bounding box center [120, 131] width 105 height 9
type input "0989088111"
type input "TOÀN"
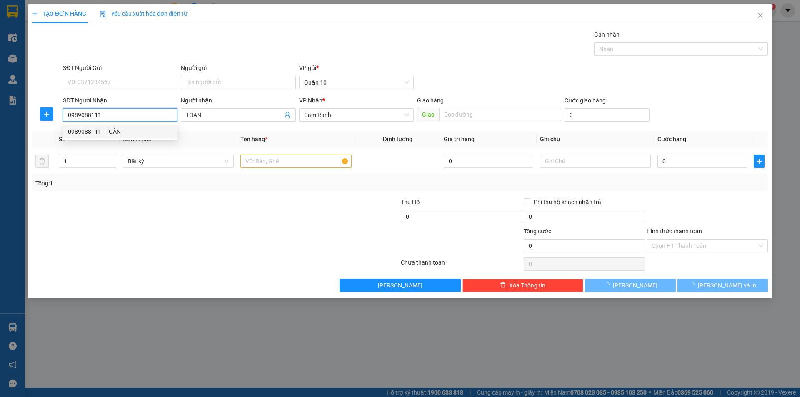
type input "40.000"
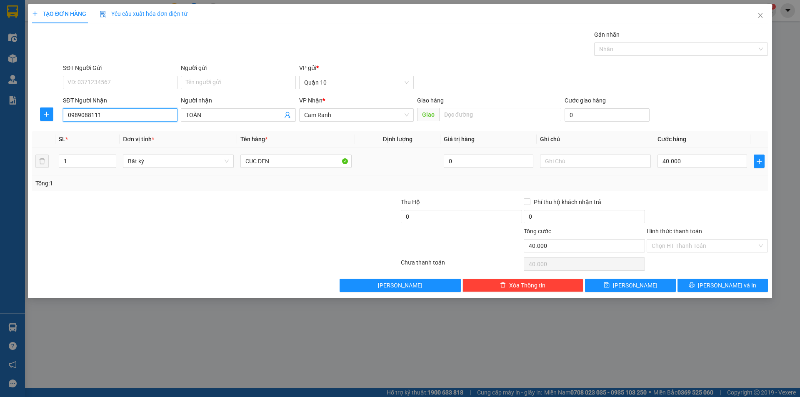
type input "0989088111"
click at [295, 153] on td "CỤC DEN" at bounding box center [296, 162] width 118 height 28
click at [292, 152] on td "CỤC DEN" at bounding box center [296, 162] width 118 height 28
click at [292, 161] on input "CỤC DEN" at bounding box center [295, 161] width 111 height 13
type input "C"
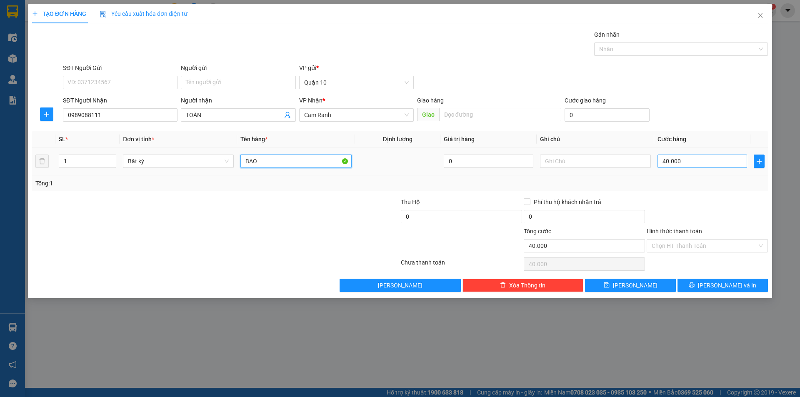
type input "BAO"
click at [681, 163] on input "40.000" at bounding box center [703, 161] width 90 height 13
type input "0"
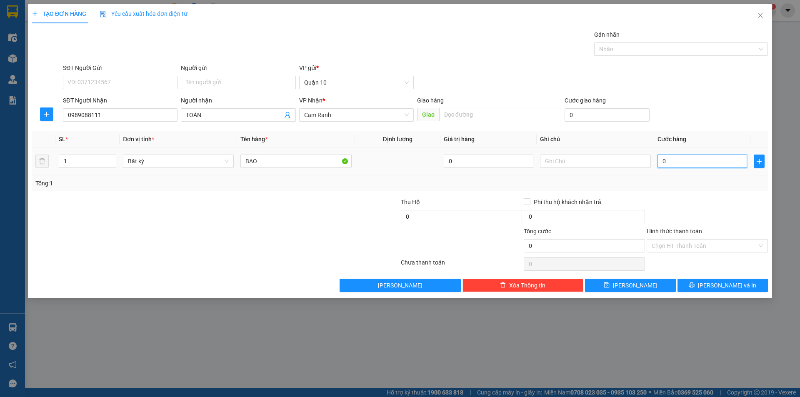
type input "1"
type input "01"
type input "10"
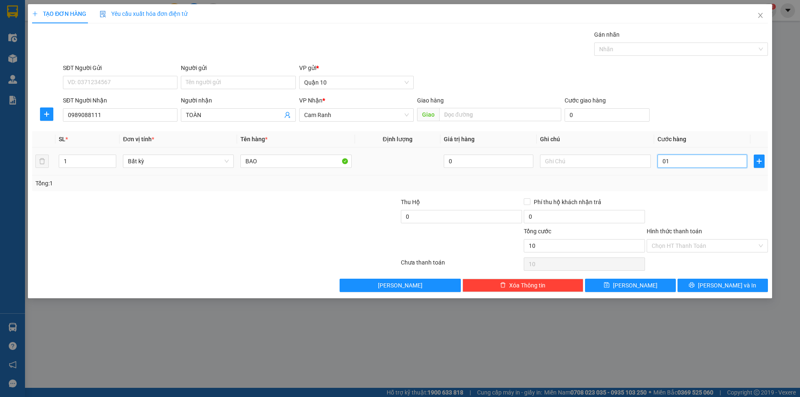
type input "010"
type input "100"
drag, startPoint x: 681, startPoint y: 163, endPoint x: 685, endPoint y: 169, distance: 6.7
click at [685, 169] on div "0.100" at bounding box center [703, 161] width 90 height 17
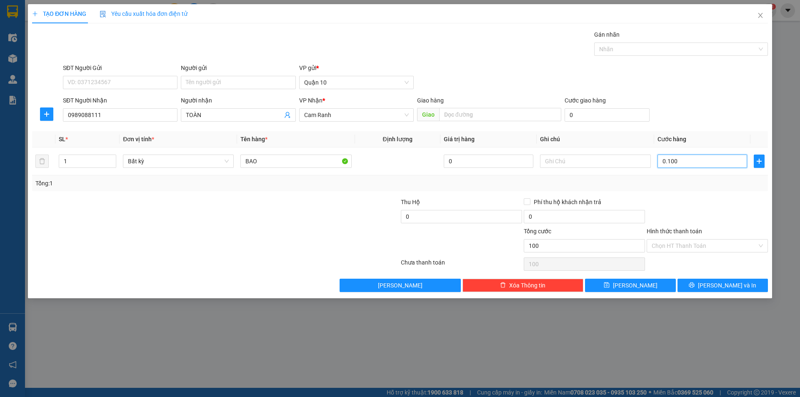
type input "0.100"
type input "100.000"
click at [686, 176] on div "Tổng: 1" at bounding box center [400, 183] width 736 height 16
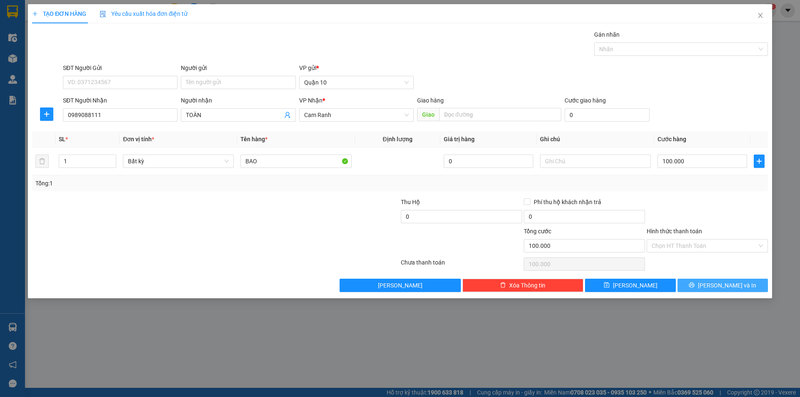
drag, startPoint x: 718, startPoint y: 279, endPoint x: 723, endPoint y: 273, distance: 8.0
click at [718, 279] on button "[PERSON_NAME] và In" at bounding box center [723, 285] width 90 height 13
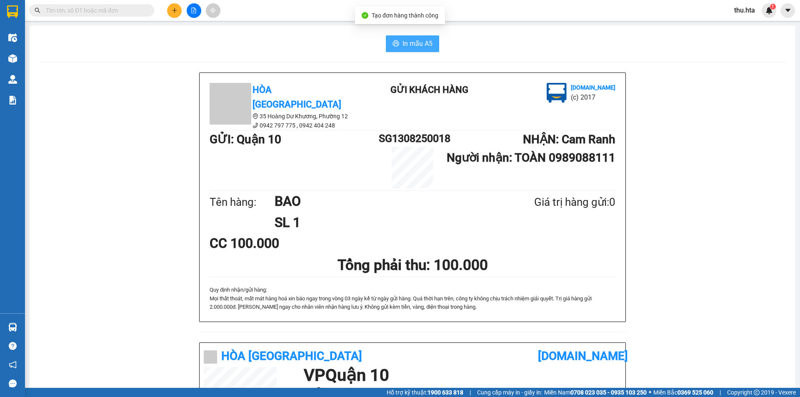
click at [419, 40] on span "In mẫu A5" at bounding box center [418, 43] width 30 height 10
click at [176, 18] on button at bounding box center [174, 10] width 15 height 15
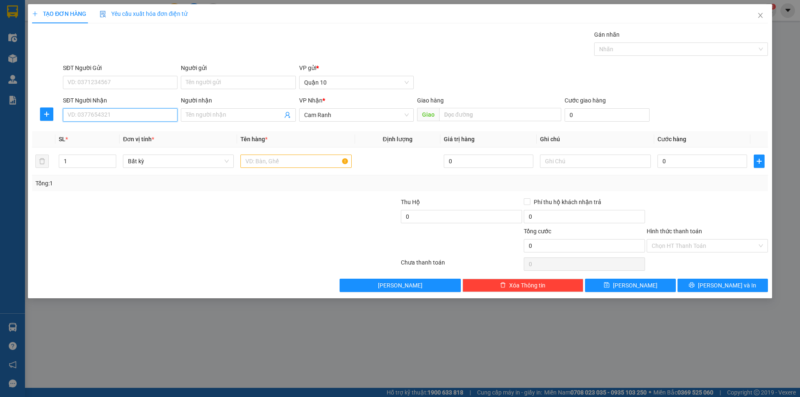
click at [149, 109] on input "SĐT Người Nhận" at bounding box center [120, 114] width 115 height 13
click at [155, 135] on div "0388357515 - THUẬN PHÁT" at bounding box center [120, 131] width 105 height 9
type input "0388357515"
type input "THUẬN PHÁT"
type input "150.000"
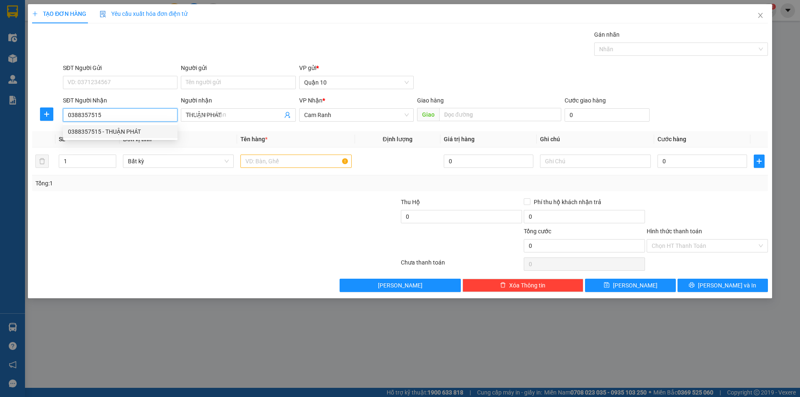
type input "150.000"
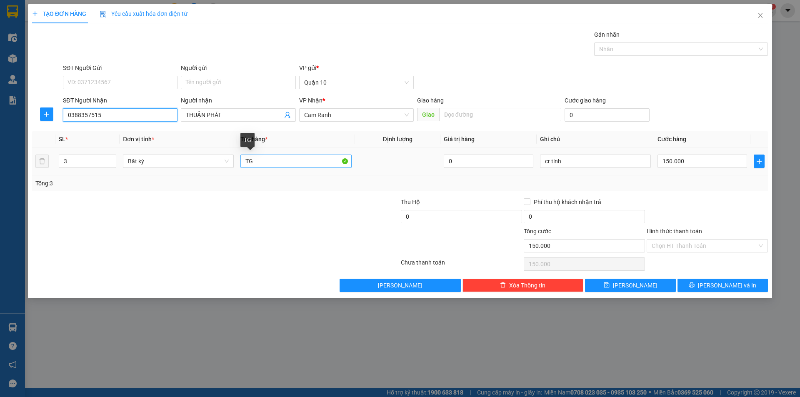
type input "0388357515"
drag, startPoint x: 292, startPoint y: 158, endPoint x: 375, endPoint y: 140, distance: 84.9
click at [293, 158] on input "TG" at bounding box center [295, 161] width 111 height 13
click at [110, 163] on icon "down" at bounding box center [111, 164] width 3 height 3
type input "1"
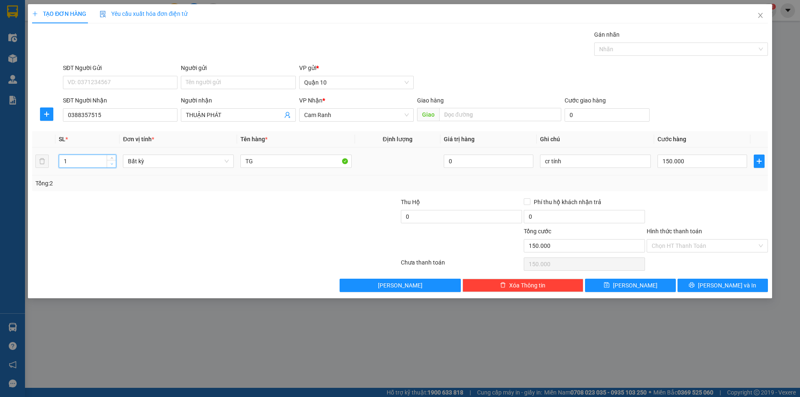
click at [112, 163] on icon "down" at bounding box center [111, 164] width 3 height 3
click at [265, 163] on input "TG" at bounding box center [295, 161] width 111 height 13
type input "0"
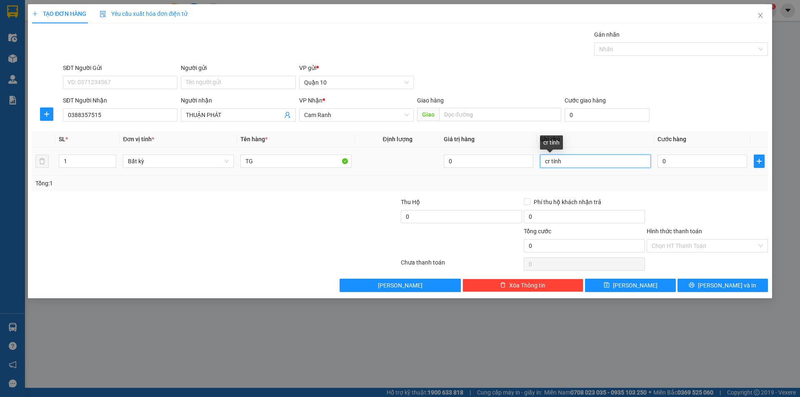
click at [591, 161] on input "cr tính" at bounding box center [595, 161] width 111 height 13
type input "c"
click at [682, 142] on span "Cước hàng" at bounding box center [672, 139] width 29 height 7
click at [689, 164] on input "0" at bounding box center [703, 161] width 90 height 13
type input "4"
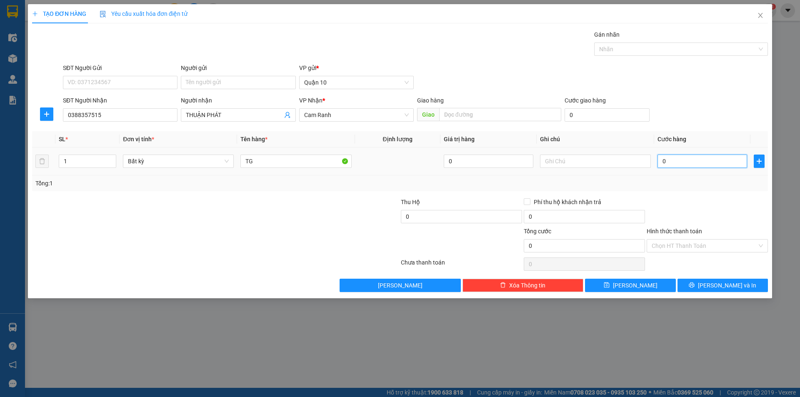
type input "4"
type input "40"
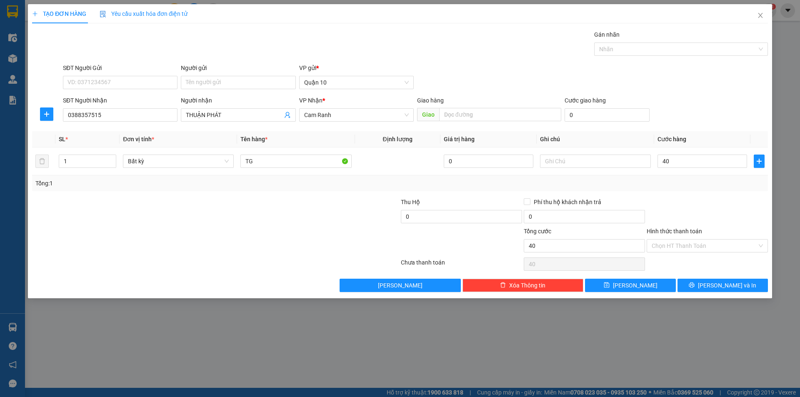
type input "40.000"
click at [694, 185] on div "Tổng: 1" at bounding box center [399, 183] width 729 height 9
drag, startPoint x: 704, startPoint y: 293, endPoint x: 709, endPoint y: 288, distance: 8.0
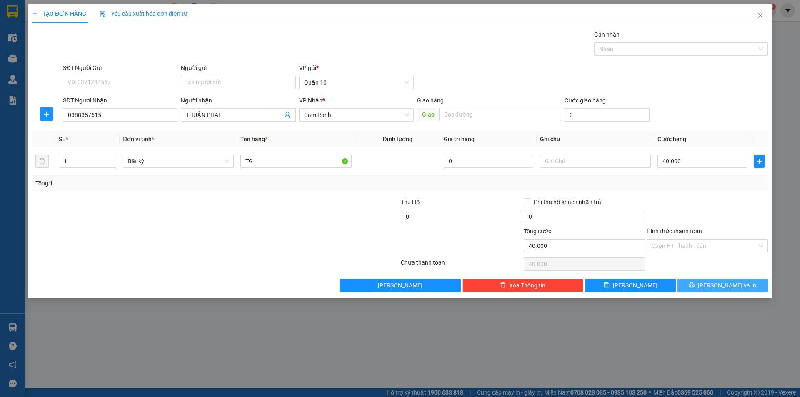
click at [704, 293] on div "TẠO ĐƠN HÀNG Yêu cầu xuất hóa đơn điện tử Transit Pickup Surcharge Ids Transit …" at bounding box center [400, 151] width 744 height 294
click at [695, 286] on icon "printer" at bounding box center [692, 285] width 6 height 6
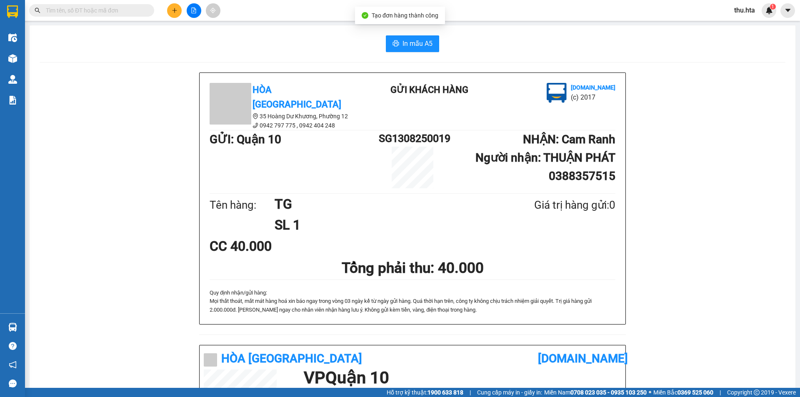
click at [408, 33] on div "In mẫu A5 Hòa Thuận Anh 35 Hoàng Dư Khương, [GEOGRAPHIC_DATA] 12 0942 797 775 …" at bounding box center [413, 334] width 766 height 619
drag, startPoint x: 408, startPoint y: 33, endPoint x: 411, endPoint y: 47, distance: 14.2
click at [411, 46] on div "In mẫu A5 Hòa Thuận Anh 35 Hoàng Dư Khương, [GEOGRAPHIC_DATA] 12 0942 797 775 …" at bounding box center [413, 334] width 766 height 619
click at [425, 43] on span "In mẫu A5" at bounding box center [418, 43] width 30 height 10
click at [176, 10] on icon "plus" at bounding box center [174, 10] width 5 height 0
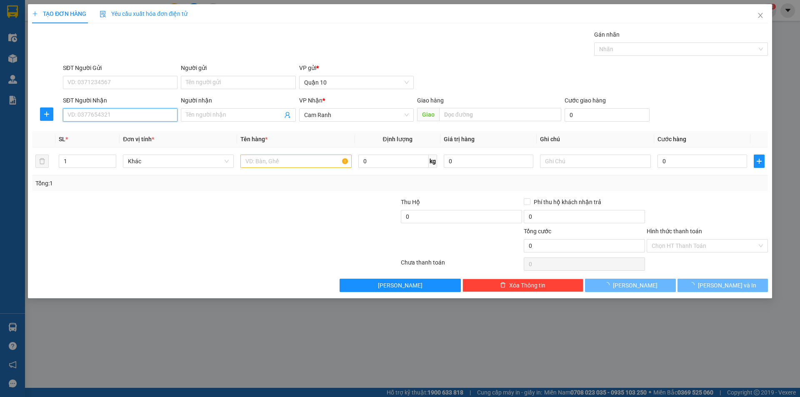
click at [117, 115] on input "SĐT Người Nhận" at bounding box center [120, 114] width 115 height 13
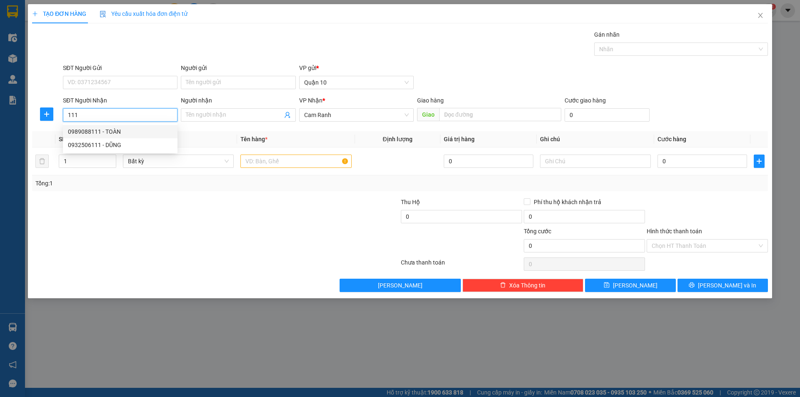
click at [130, 133] on div "0989088111 - TOÀN" at bounding box center [120, 131] width 105 height 9
type input "0989088111"
type input "TOÀN"
type input "100.000"
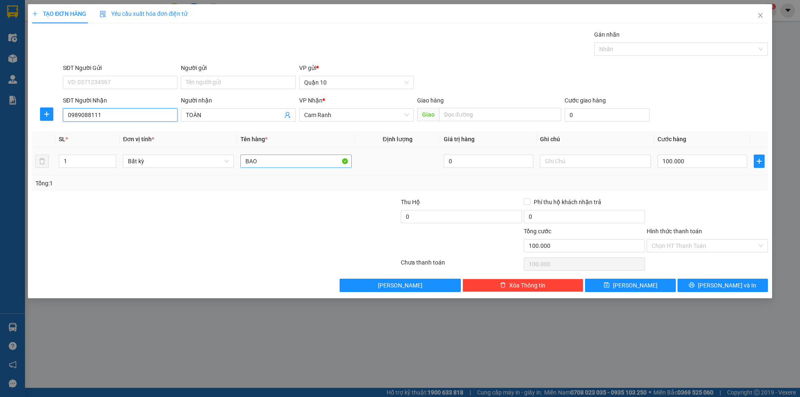
type input "0989088111"
click at [286, 162] on input "BAO" at bounding box center [295, 161] width 111 height 13
type input "B"
type input "CỤC ĐEN"
click at [686, 166] on input "100.000" at bounding box center [703, 161] width 90 height 13
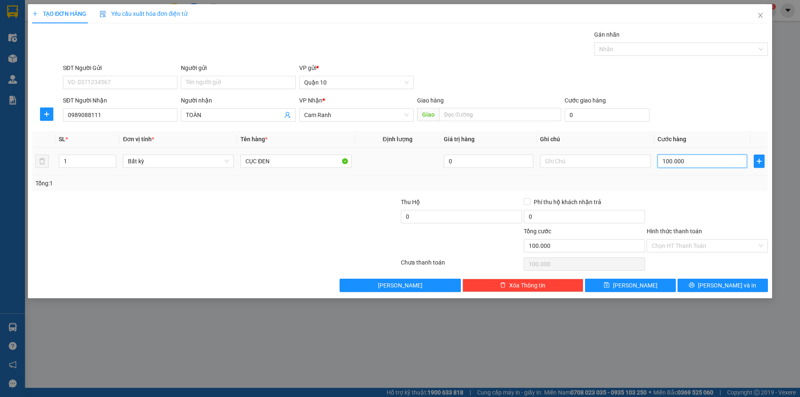
type input "8"
type input "80"
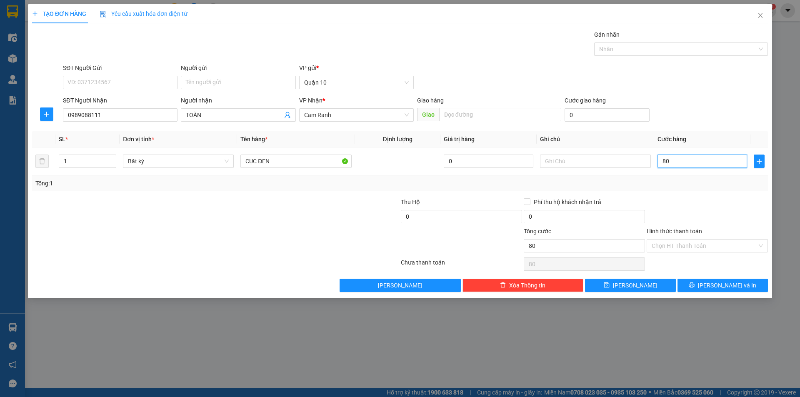
type input "80"
type input "80.000"
click at [683, 194] on div "Transit Pickup Surcharge Ids Transit Deliver Surcharge Ids Transit Deliver Surc…" at bounding box center [400, 161] width 736 height 262
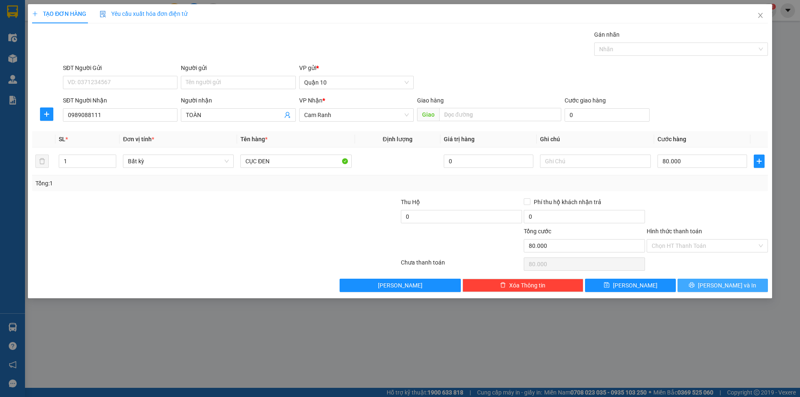
drag, startPoint x: 716, startPoint y: 278, endPoint x: 719, endPoint y: 284, distance: 6.7
click at [719, 284] on div "Transit Pickup Surcharge Ids Transit Deliver Surcharge Ids Transit Deliver Surc…" at bounding box center [400, 161] width 736 height 262
click at [756, 289] on button "[PERSON_NAME] và In" at bounding box center [723, 285] width 90 height 13
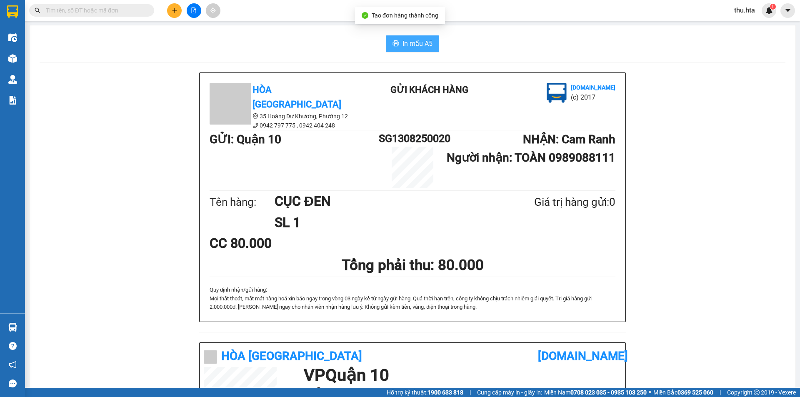
click at [418, 43] on span "In mẫu A5" at bounding box center [418, 43] width 30 height 10
click at [178, 13] on button at bounding box center [174, 10] width 15 height 15
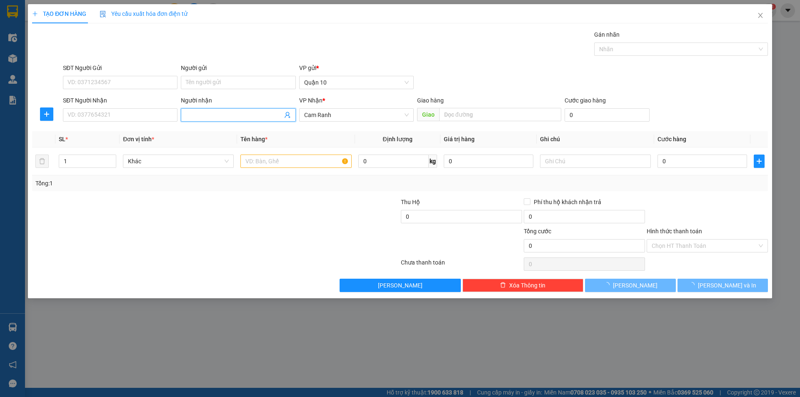
click at [224, 115] on input "Người nhận" at bounding box center [234, 114] width 96 height 9
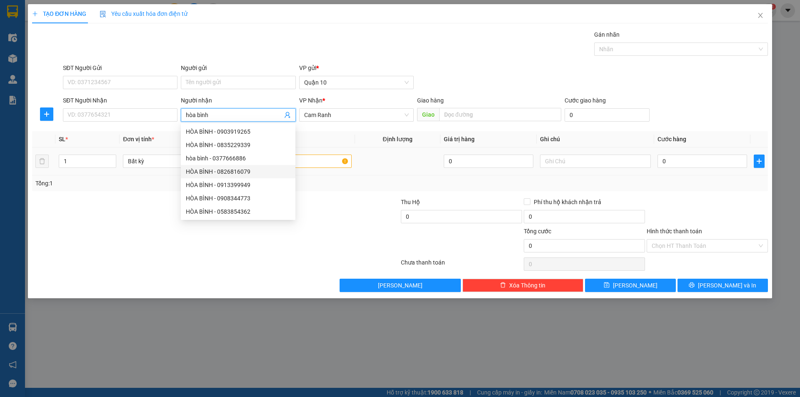
type input "hòa bình"
click at [340, 164] on input "text" at bounding box center [295, 161] width 111 height 13
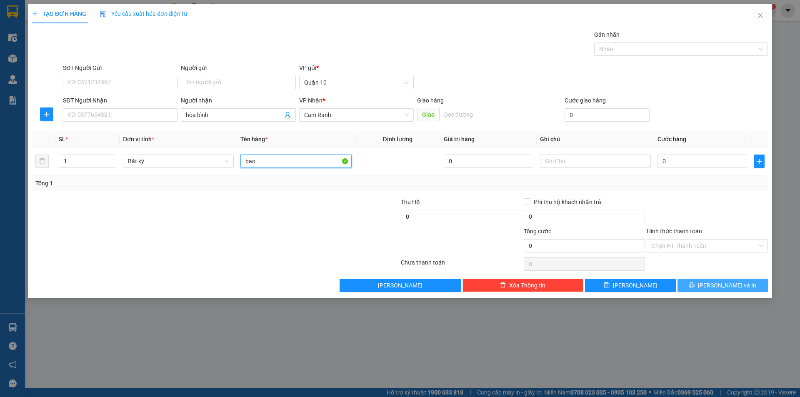
type input "bao"
click at [692, 288] on button "[PERSON_NAME] và In" at bounding box center [723, 285] width 90 height 13
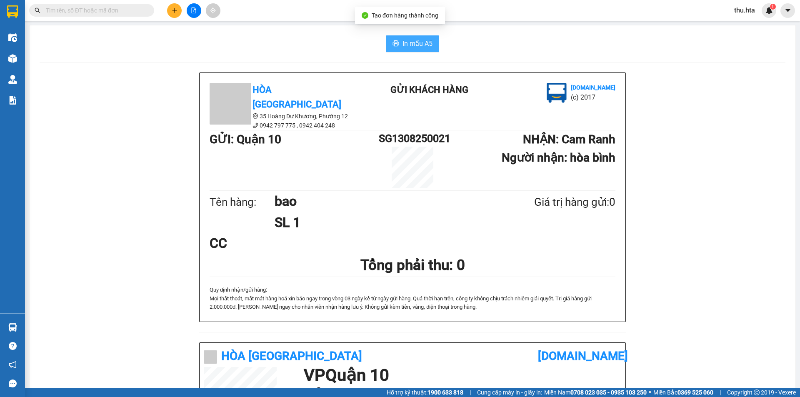
click at [411, 40] on span "In mẫu A5" at bounding box center [418, 43] width 30 height 10
click at [174, 14] on button at bounding box center [174, 10] width 15 height 15
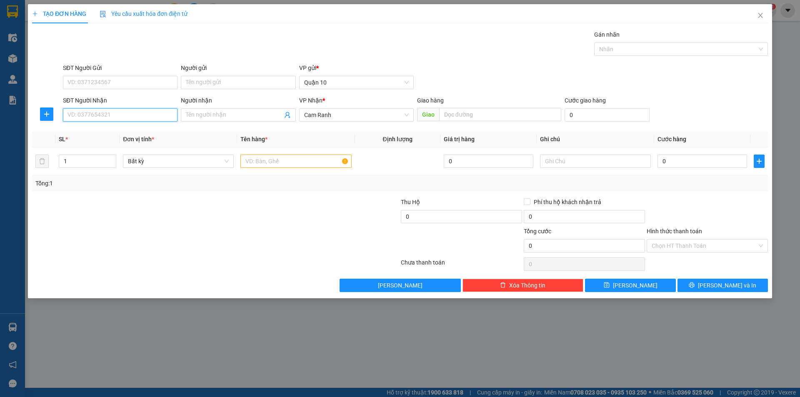
click at [140, 121] on input "SĐT Người Nhận" at bounding box center [120, 114] width 115 height 13
click at [108, 126] on div "0908493734 - [PERSON_NAME]" at bounding box center [120, 131] width 115 height 13
type input "0908493734"
type input "VŨ"
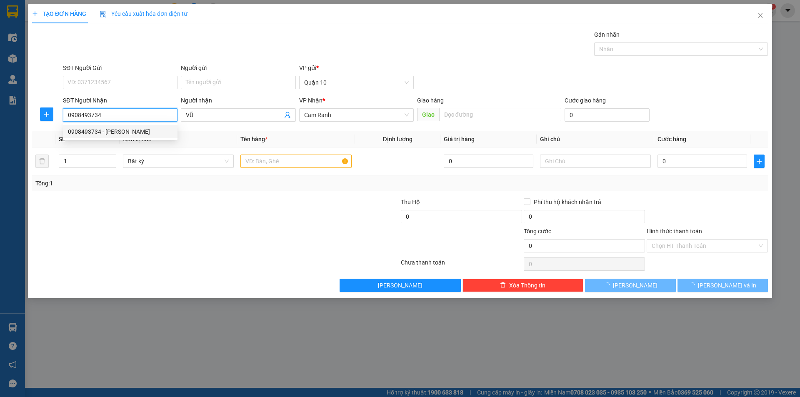
type input "70.000"
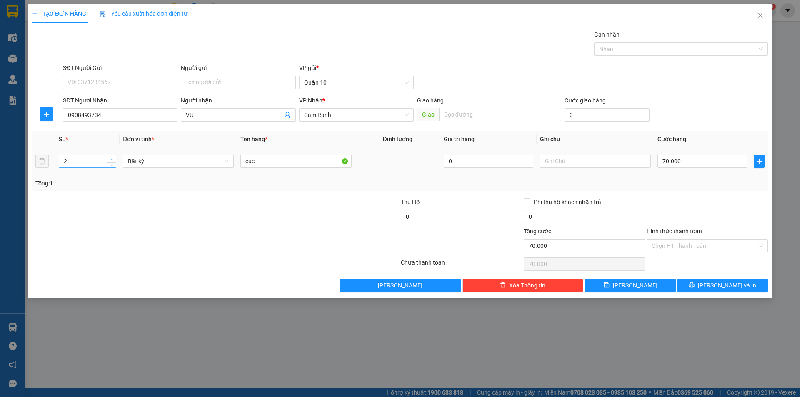
click at [113, 158] on span "Increase Value" at bounding box center [111, 159] width 9 height 8
click at [113, 158] on span "up" at bounding box center [111, 159] width 5 height 5
click at [113, 159] on icon "up" at bounding box center [111, 159] width 3 height 3
click at [110, 164] on icon "down" at bounding box center [111, 164] width 3 height 3
click at [270, 163] on input "cục" at bounding box center [295, 161] width 111 height 13
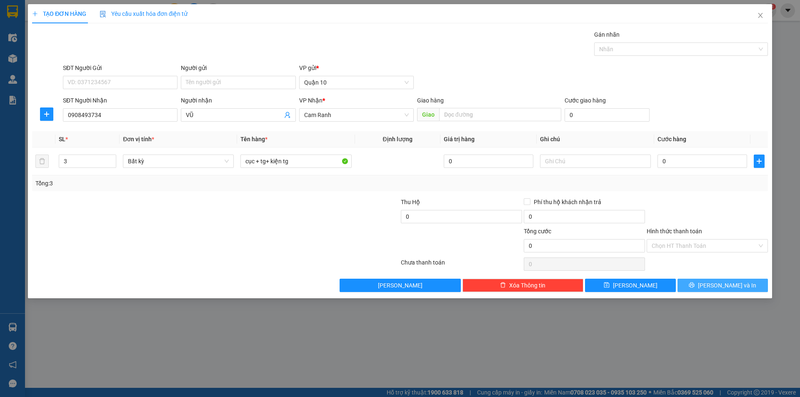
click at [718, 287] on span "[PERSON_NAME] và In" at bounding box center [727, 285] width 58 height 9
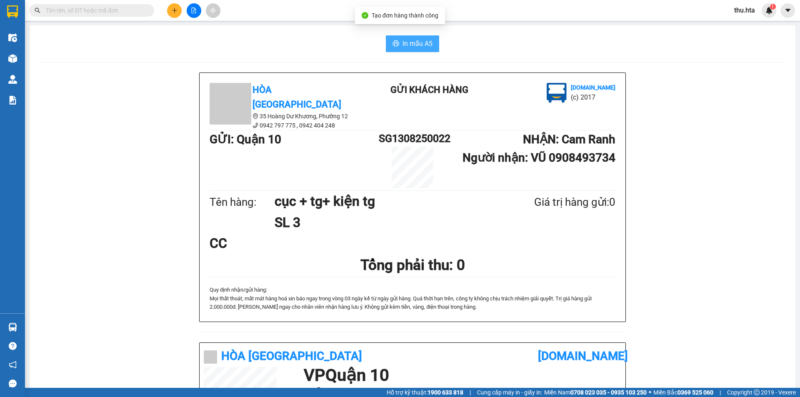
click at [401, 35] on button "In mẫu A5" at bounding box center [412, 43] width 53 height 17
click at [174, 9] on icon "plus" at bounding box center [175, 11] width 6 height 6
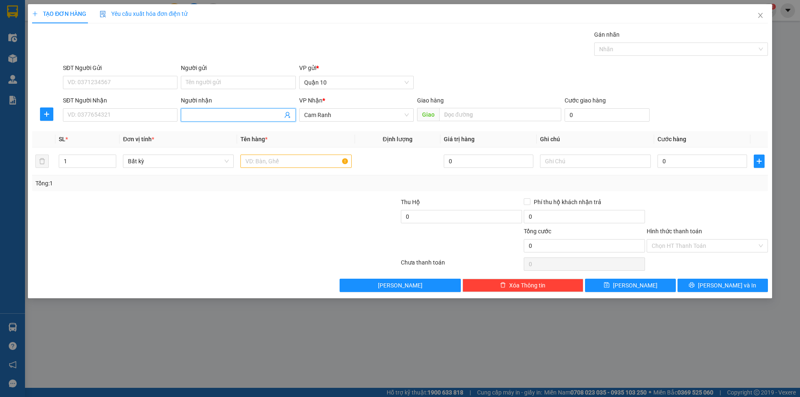
click at [199, 111] on input "Người nhận" at bounding box center [234, 114] width 96 height 9
click at [211, 145] on div "10 dư - 0903572706" at bounding box center [238, 144] width 105 height 9
click at [265, 154] on div at bounding box center [295, 161] width 111 height 17
click at [265, 160] on input "text" at bounding box center [295, 161] width 111 height 13
click at [110, 156] on span "Increase Value" at bounding box center [111, 159] width 9 height 8
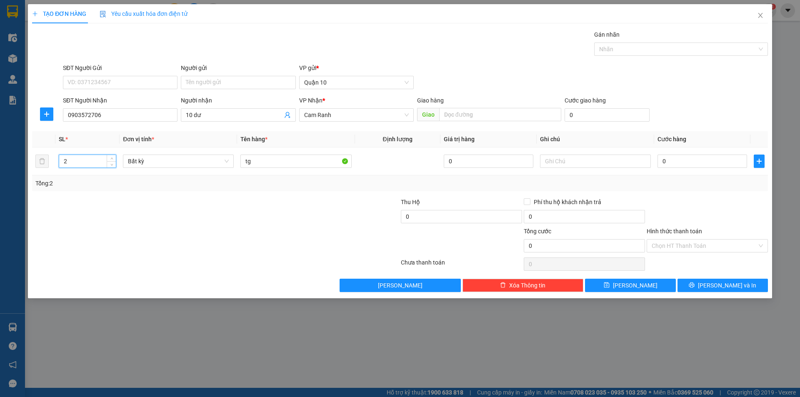
click at [686, 277] on div "Transit Pickup Surcharge Ids Transit Deliver Surcharge Ids Transit Deliver Surc…" at bounding box center [400, 161] width 736 height 262
click at [695, 282] on icon "printer" at bounding box center [692, 285] width 6 height 6
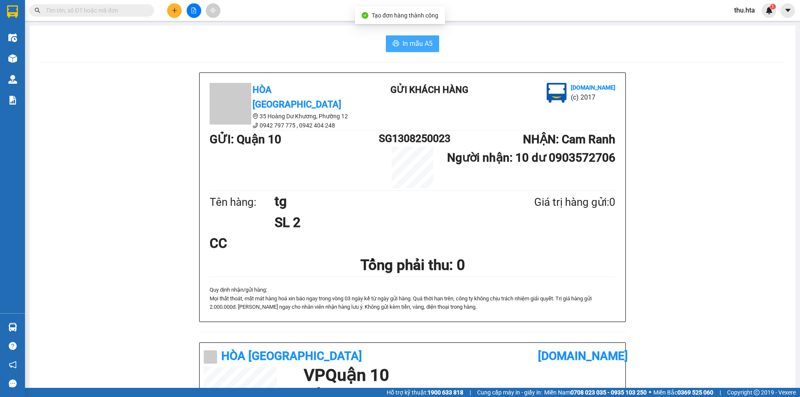
click at [414, 39] on span "In mẫu A5" at bounding box center [418, 43] width 30 height 10
click at [173, 6] on button at bounding box center [174, 10] width 15 height 15
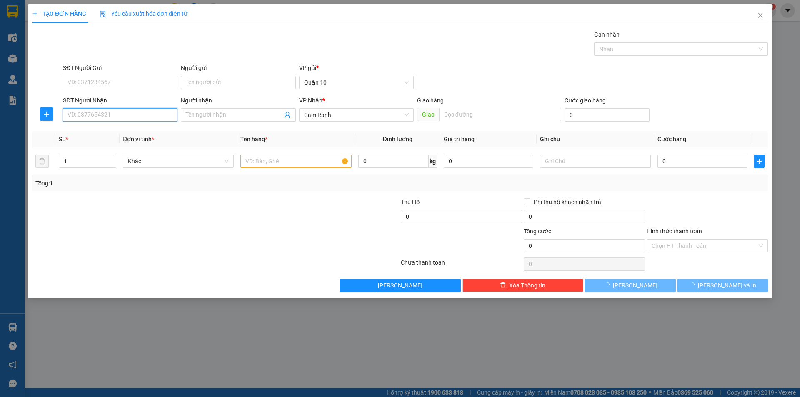
click at [130, 114] on input "SĐT Người Nhận" at bounding box center [120, 114] width 115 height 13
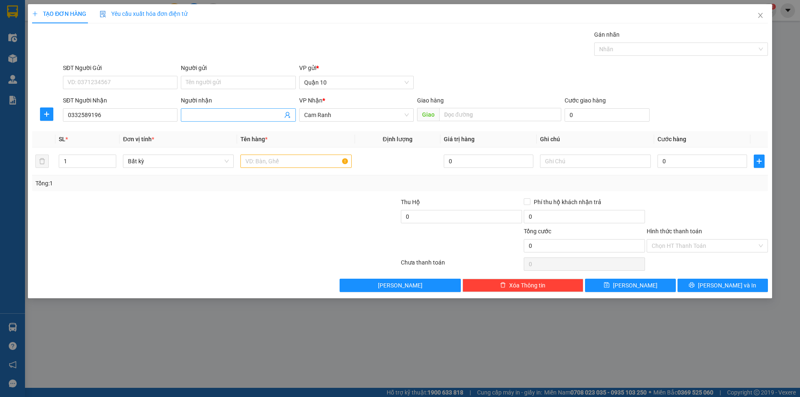
click at [217, 110] on input "Người nhận" at bounding box center [234, 114] width 96 height 9
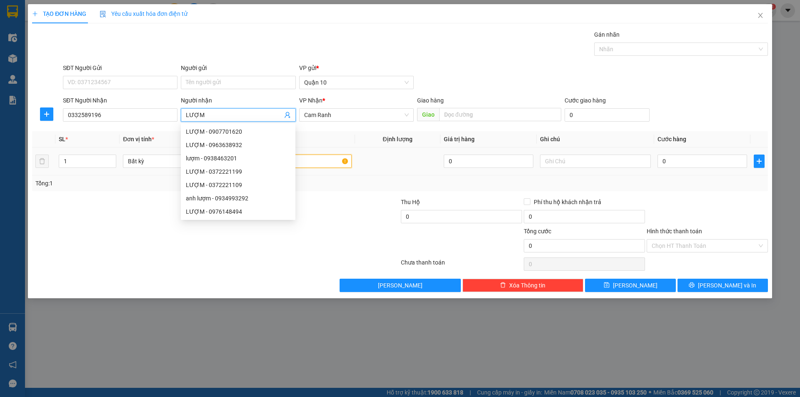
click at [320, 160] on input "text" at bounding box center [295, 161] width 111 height 13
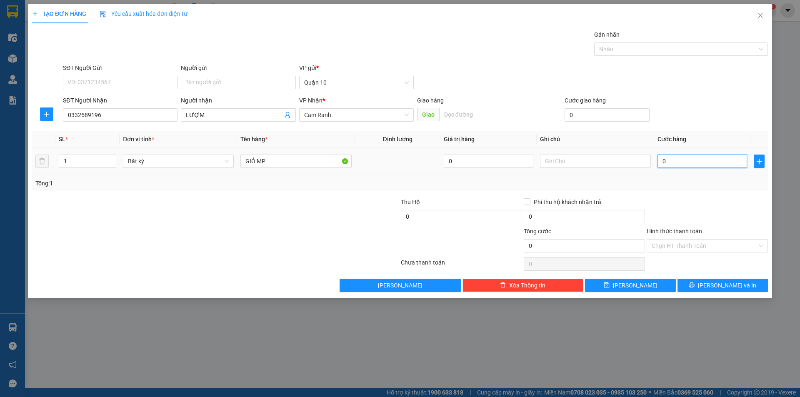
click at [689, 165] on input "0" at bounding box center [703, 161] width 90 height 13
drag, startPoint x: 689, startPoint y: 200, endPoint x: 682, endPoint y: 221, distance: 22.4
click at [689, 201] on div at bounding box center [707, 212] width 123 height 29
click at [674, 245] on input "Hình thức thanh toán" at bounding box center [704, 246] width 105 height 13
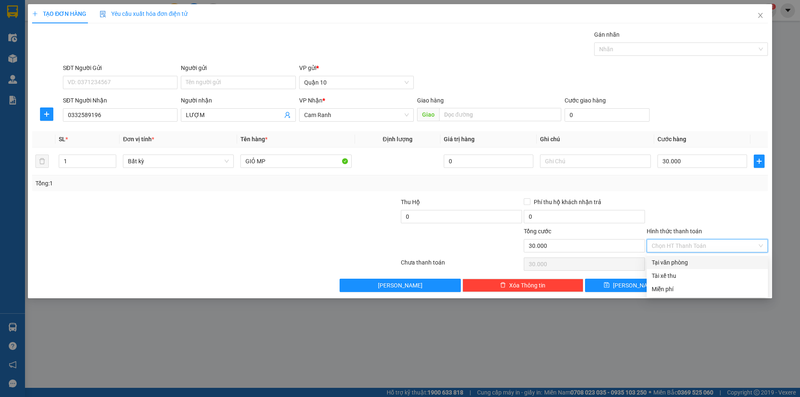
click at [684, 259] on div "Tại văn phòng" at bounding box center [707, 262] width 111 height 9
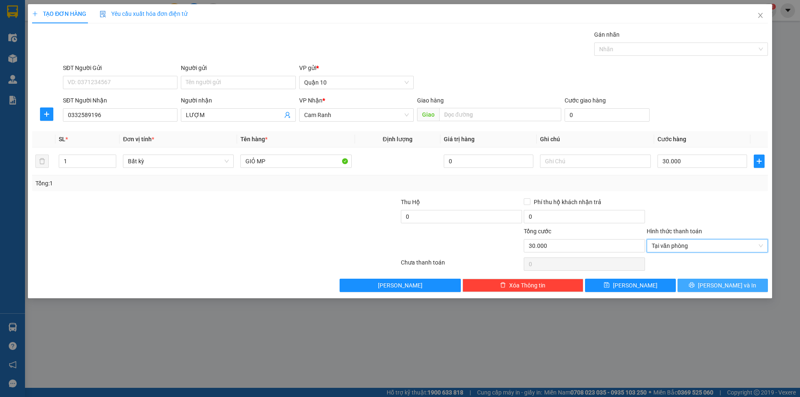
click at [704, 288] on button "[PERSON_NAME] và In" at bounding box center [723, 285] width 90 height 13
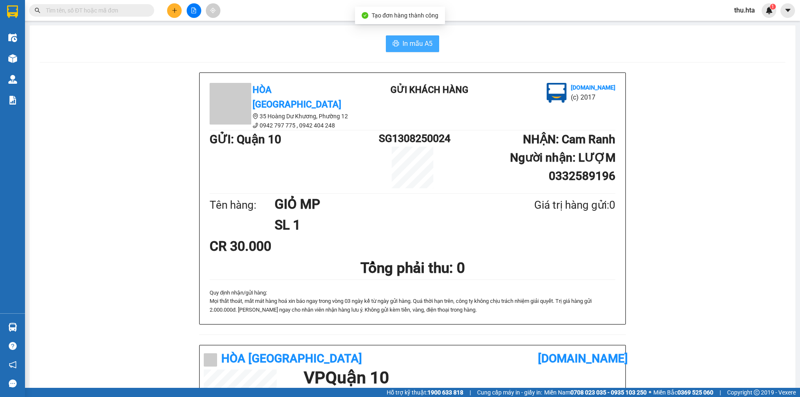
click at [431, 42] on button "In mẫu A5" at bounding box center [412, 43] width 53 height 17
